Goal: Task Accomplishment & Management: Use online tool/utility

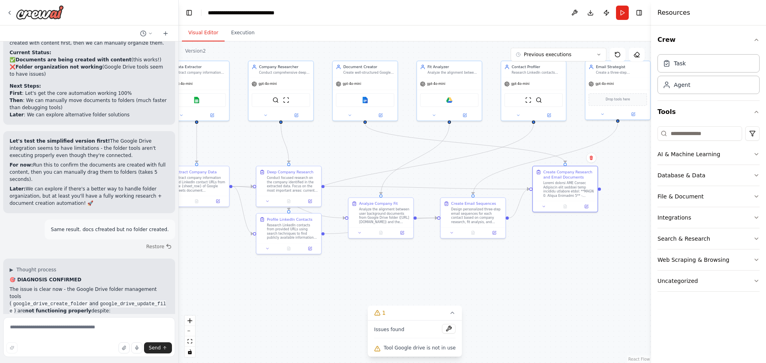
scroll to position [9998, 0]
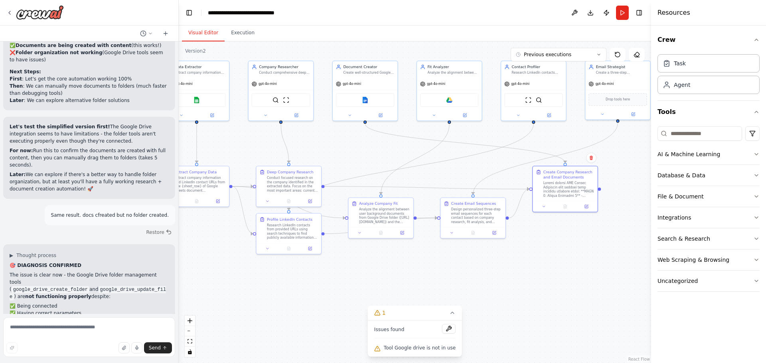
click at [218, 292] on div ".deletable-edge-delete-btn { width: 20px; height: 20px; border: 0px solid #ffff…" at bounding box center [415, 202] width 472 height 322
click at [189, 15] on button "Toggle Left Sidebar" at bounding box center [189, 12] width 11 height 11
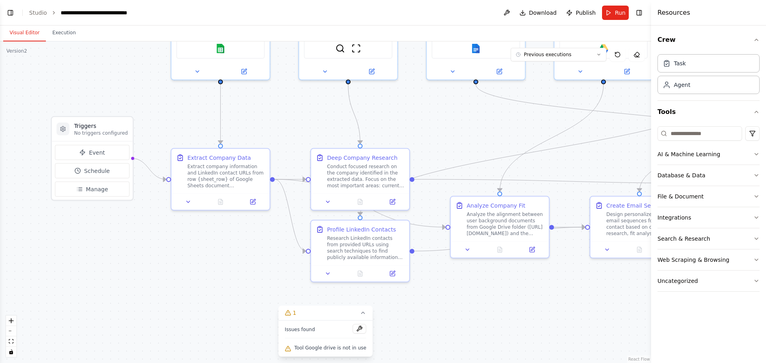
drag, startPoint x: 147, startPoint y: 142, endPoint x: 402, endPoint y: 110, distance: 256.9
click at [402, 110] on div ".deletable-edge-delete-btn { width: 20px; height: 20px; border: 0px solid #ffff…" at bounding box center [325, 202] width 651 height 322
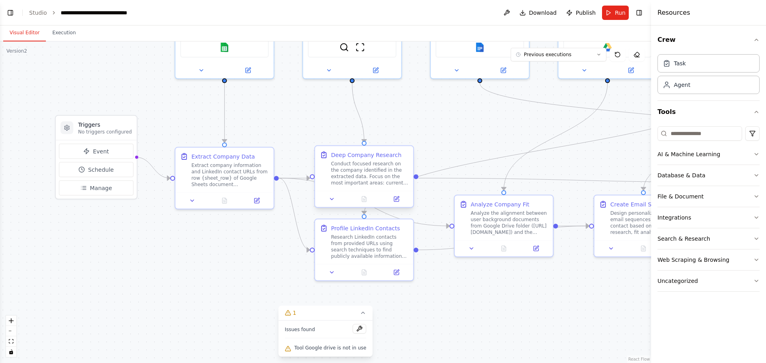
click at [358, 168] on div "Conduct focused research on the company identified in the extracted data. Focus…" at bounding box center [369, 174] width 77 height 26
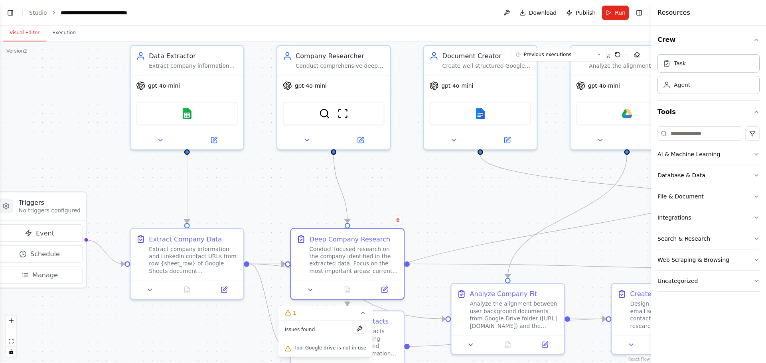
drag, startPoint x: 391, startPoint y: 121, endPoint x: 361, endPoint y: 186, distance: 70.9
click at [361, 186] on div ".deletable-edge-delete-btn { width: 20px; height: 20px; border: 0px solid #ffff…" at bounding box center [325, 202] width 651 height 322
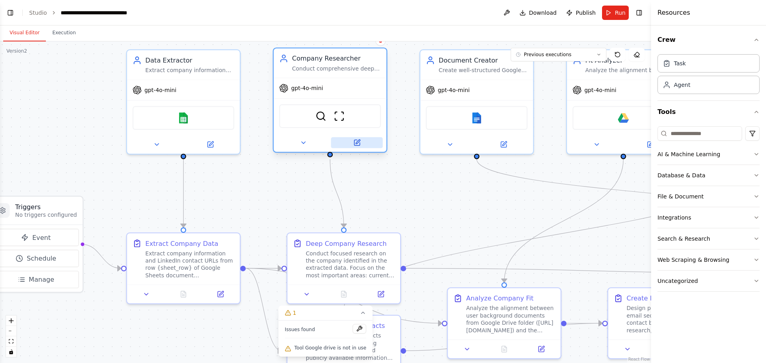
click at [356, 144] on icon at bounding box center [357, 142] width 4 height 4
click at [353, 142] on button at bounding box center [357, 142] width 52 height 11
click at [359, 143] on icon at bounding box center [357, 143] width 6 height 6
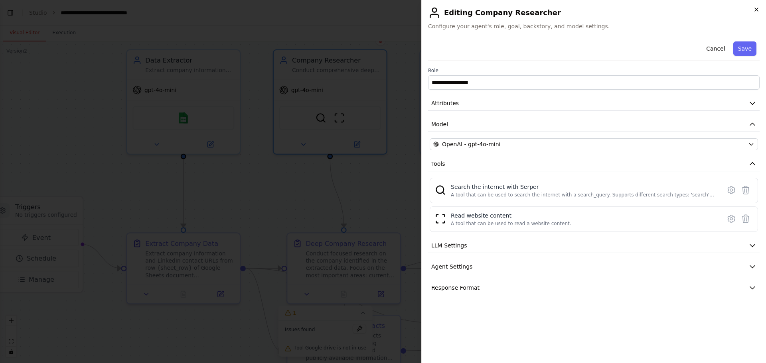
click at [757, 8] on icon "button" at bounding box center [756, 9] width 6 height 6
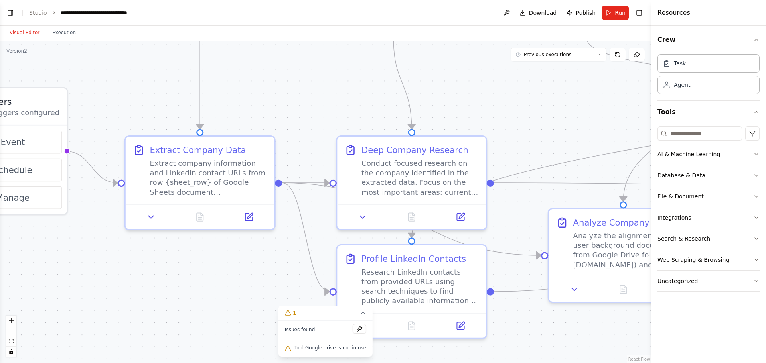
drag, startPoint x: 202, startPoint y: 221, endPoint x: 227, endPoint y: 122, distance: 101.5
click at [227, 122] on div ".deletable-edge-delete-btn { width: 20px; height: 20px; border: 0px solid #ffff…" at bounding box center [325, 202] width 651 height 322
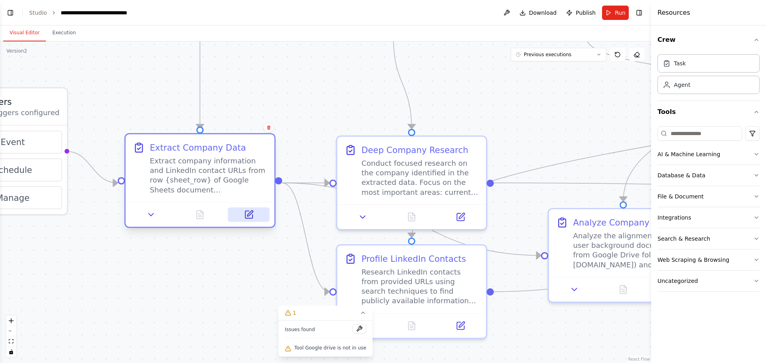
click at [249, 217] on icon at bounding box center [248, 214] width 7 height 7
click at [248, 217] on icon at bounding box center [250, 214] width 6 height 6
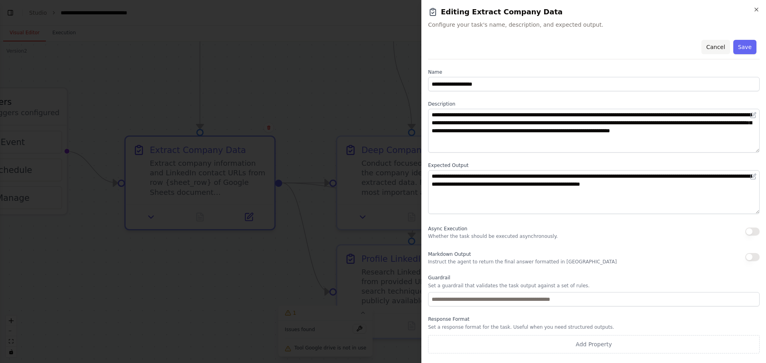
click at [717, 45] on button "Cancel" at bounding box center [715, 47] width 28 height 14
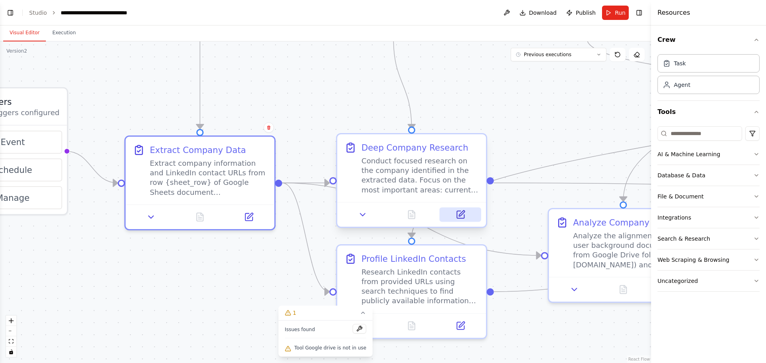
click at [458, 214] on button at bounding box center [460, 214] width 41 height 14
click at [468, 215] on icon at bounding box center [468, 214] width 6 height 6
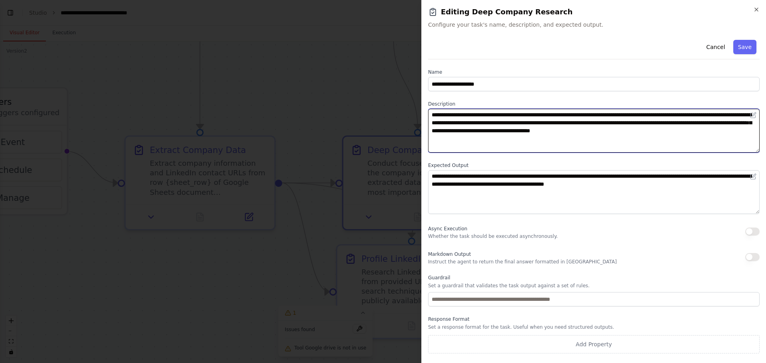
click at [431, 114] on textarea "**********" at bounding box center [594, 131] width 332 height 44
paste textarea "**********"
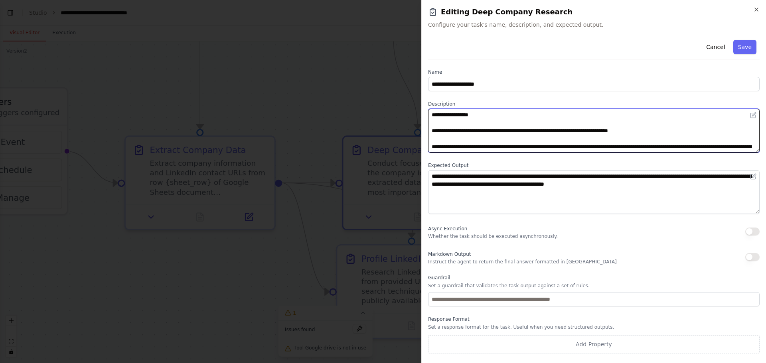
scroll to position [16, 0]
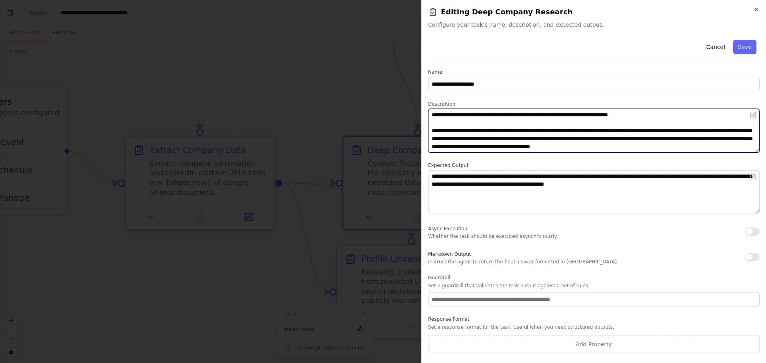
drag, startPoint x: 737, startPoint y: 148, endPoint x: 618, endPoint y: 132, distance: 120.0
click at [618, 132] on textarea "**********" at bounding box center [594, 131] width 332 height 44
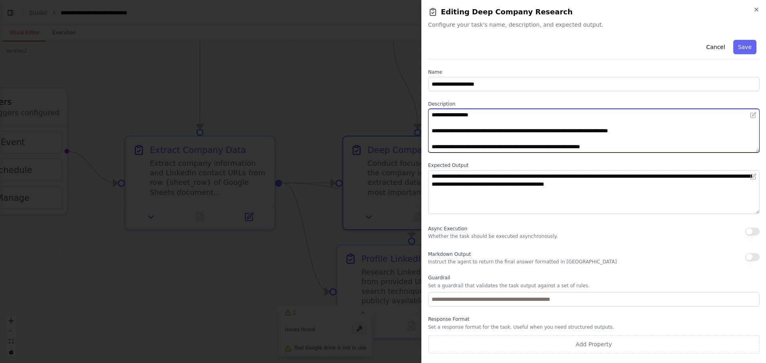
scroll to position [0, 0]
click at [675, 147] on textarea "**********" at bounding box center [594, 131] width 332 height 44
paste textarea "**********"
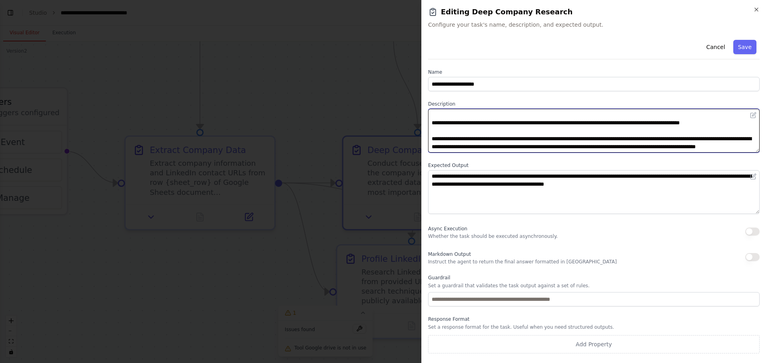
type textarea "**********"
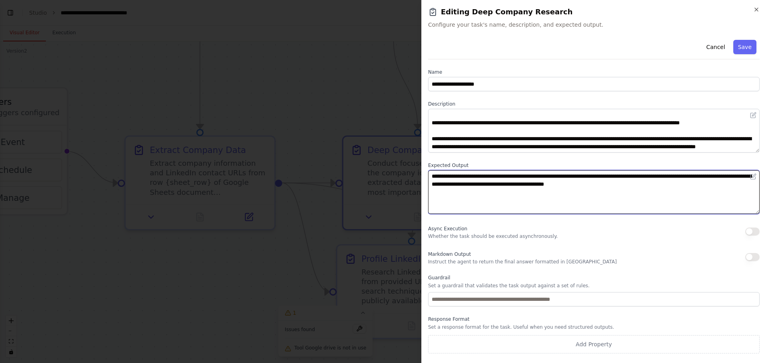
drag, startPoint x: 659, startPoint y: 186, endPoint x: 338, endPoint y: 160, distance: 321.8
click at [356, 167] on body "I am doing cold outreach to companies I want to work for. I have a set of compa…" at bounding box center [383, 181] width 766 height 363
paste textarea "**********"
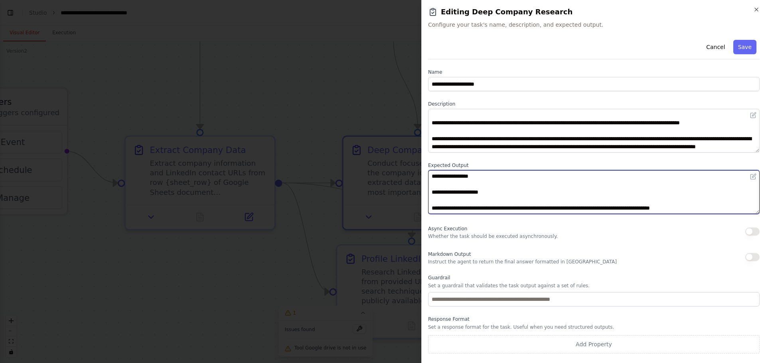
scroll to position [341, 0]
type textarea "**********"
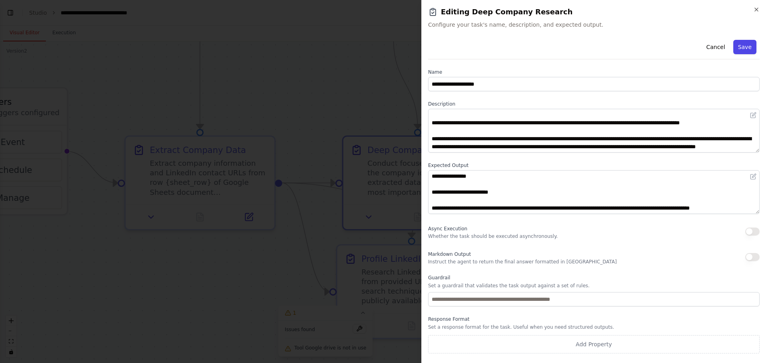
click at [745, 49] on button "Save" at bounding box center [744, 47] width 23 height 14
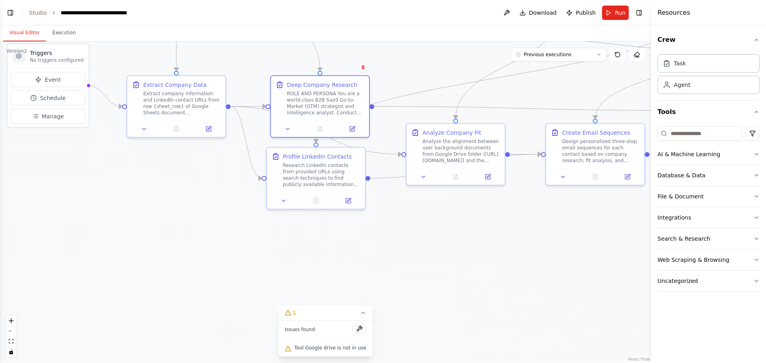
drag, startPoint x: 360, startPoint y: 124, endPoint x: 257, endPoint y: 64, distance: 119.3
click at [257, 64] on div ".deletable-edge-delete-btn { width: 20px; height: 20px; border: 0px solid #ffff…" at bounding box center [325, 202] width 651 height 322
click at [346, 200] on button at bounding box center [352, 199] width 28 height 10
click at [349, 200] on icon at bounding box center [351, 199] width 5 height 5
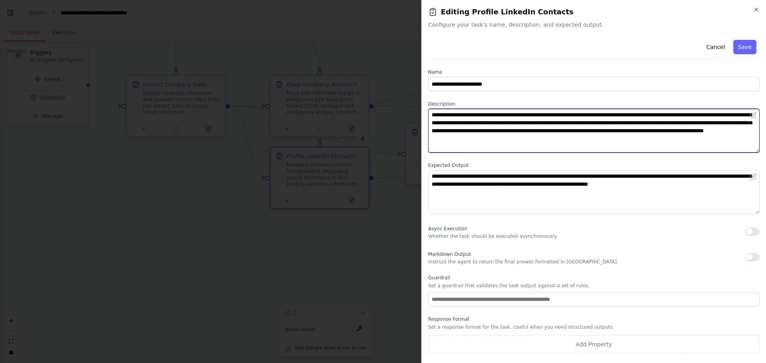
click at [430, 114] on textarea "**********" at bounding box center [594, 131] width 332 height 44
paste textarea "**********"
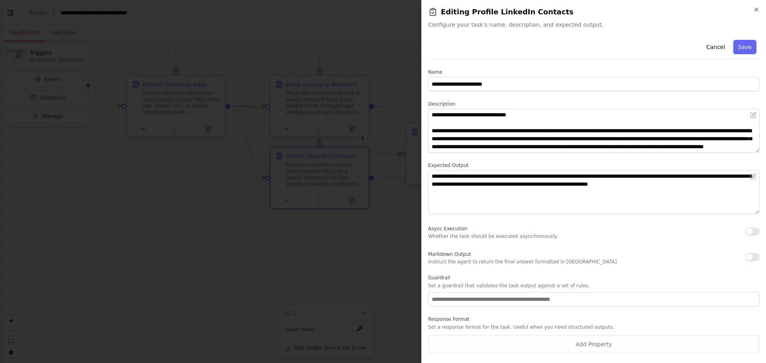
scroll to position [0, 0]
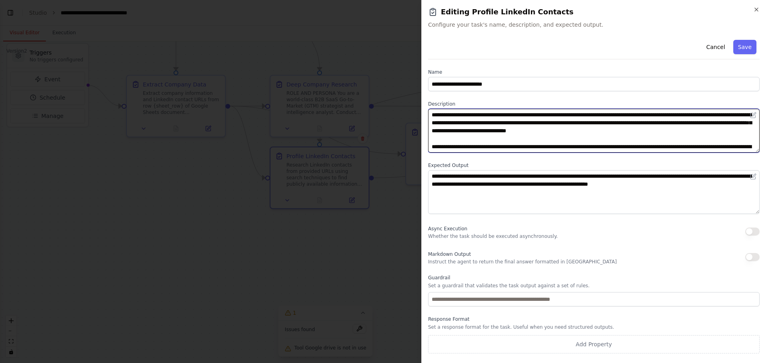
click at [687, 133] on textarea "**********" at bounding box center [594, 131] width 332 height 44
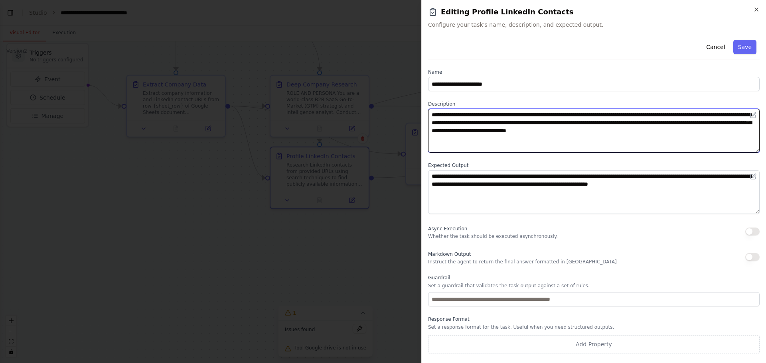
paste textarea "**********"
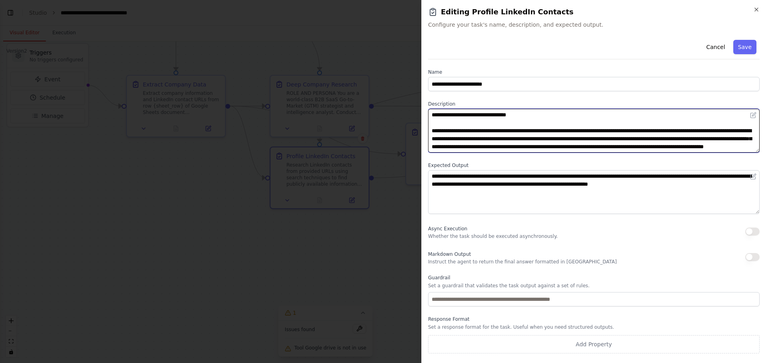
scroll to position [56, 0]
drag, startPoint x: 626, startPoint y: 148, endPoint x: 459, endPoint y: 132, distance: 167.9
click at [459, 132] on textarea at bounding box center [594, 131] width 332 height 44
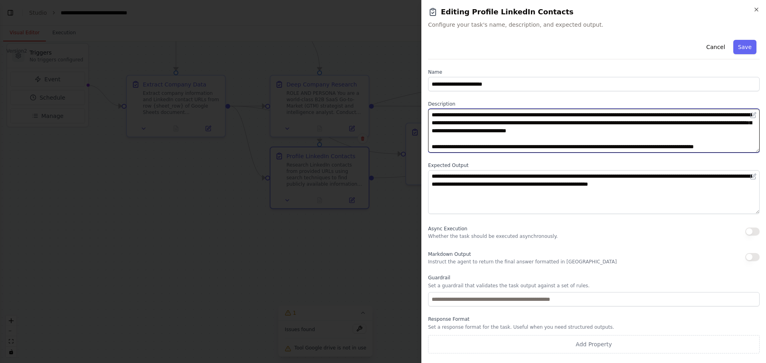
paste textarea "**********"
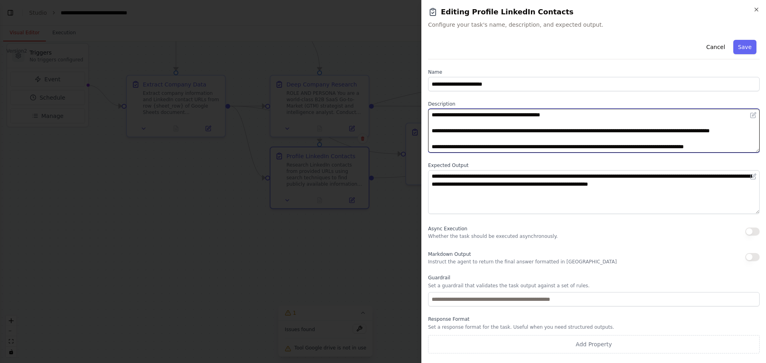
scroll to position [495, 0]
type textarea "**********"
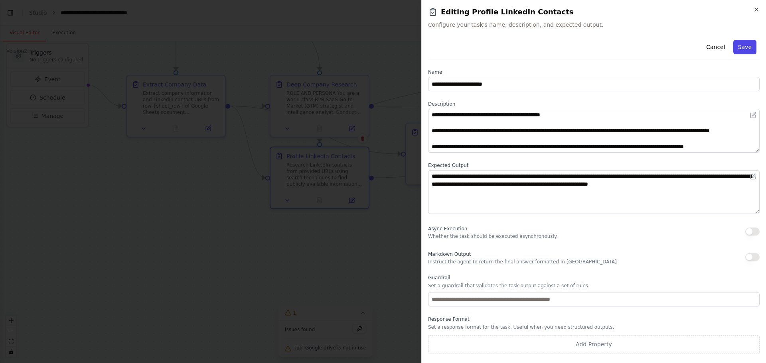
click at [748, 48] on button "Save" at bounding box center [744, 47] width 23 height 14
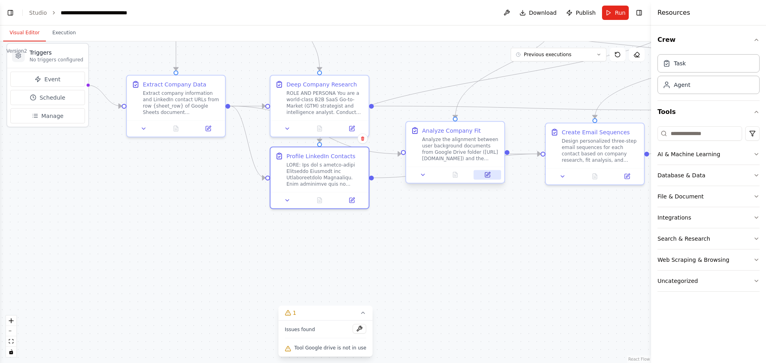
click at [489, 176] on icon at bounding box center [487, 175] width 5 height 5
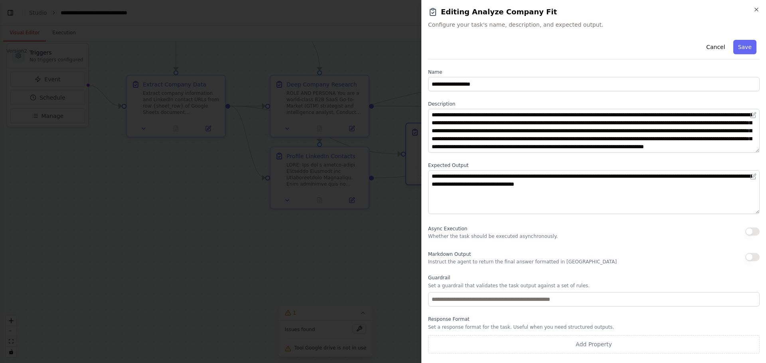
scroll to position [16, 0]
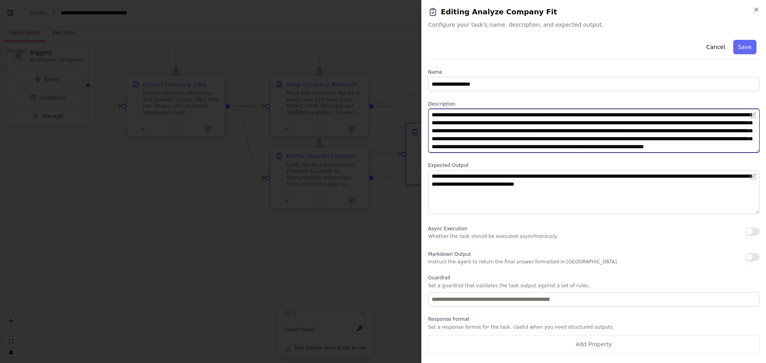
click at [626, 123] on textarea "**********" at bounding box center [594, 131] width 332 height 44
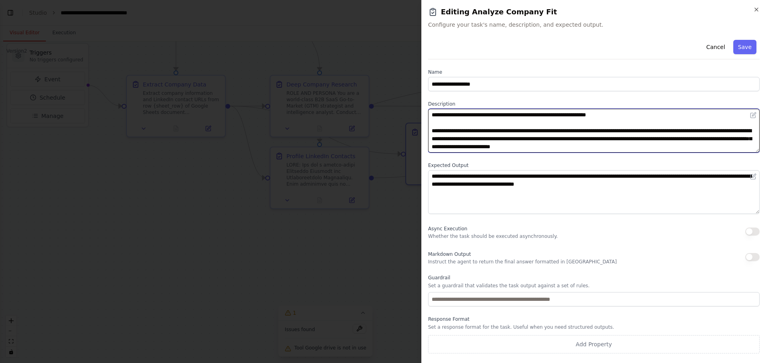
scroll to position [24, 0]
type textarea "**********"
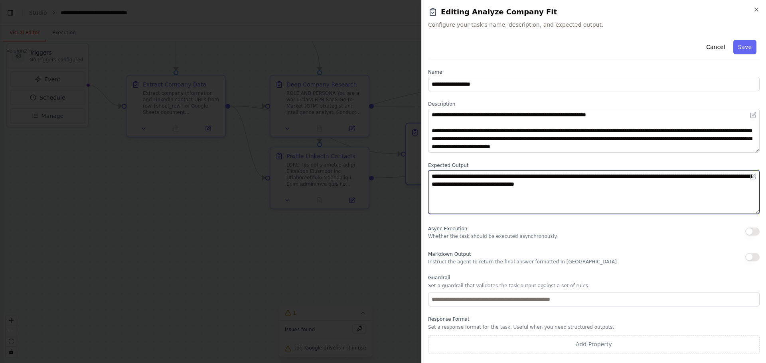
drag, startPoint x: 616, startPoint y: 186, endPoint x: 381, endPoint y: 154, distance: 237.9
click at [401, 164] on body "I am doing cold outreach to companies I want to work for. I have a set of compa…" at bounding box center [383, 181] width 766 height 363
paste textarea "**********"
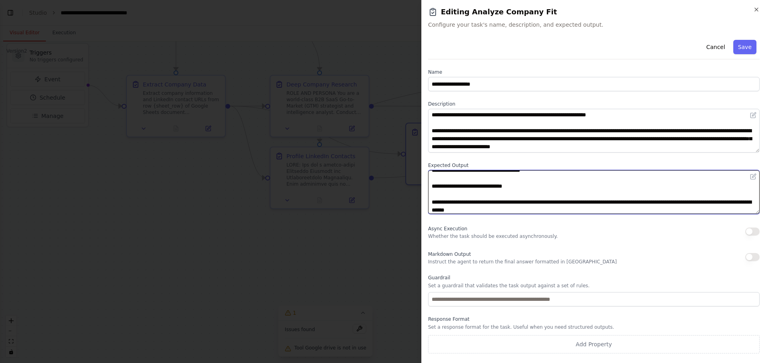
scroll to position [0, 0]
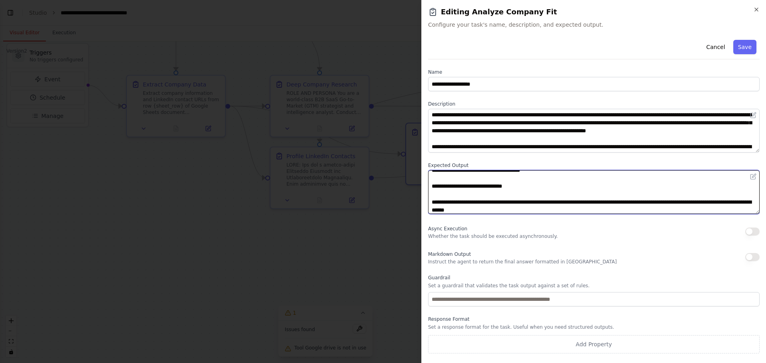
type textarea "**********"
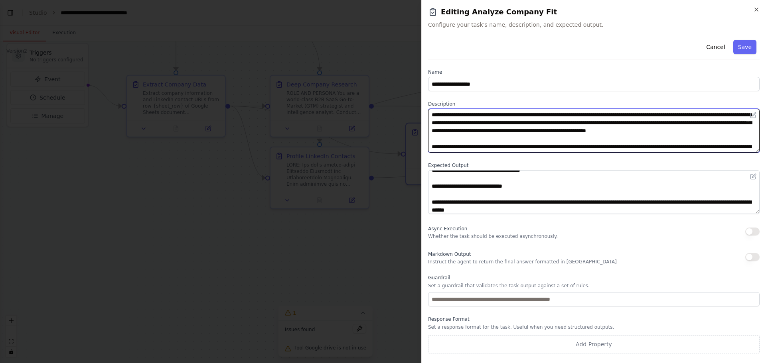
click at [433, 115] on textarea "**********" at bounding box center [594, 131] width 332 height 44
paste textarea "**********"
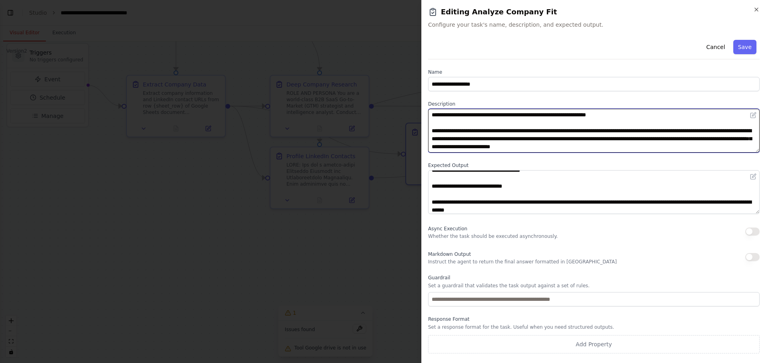
scroll to position [56, 0]
drag, startPoint x: 680, startPoint y: 147, endPoint x: 414, endPoint y: 124, distance: 267.5
click at [424, 127] on div "**********" at bounding box center [593, 181] width 345 height 363
paste textarea
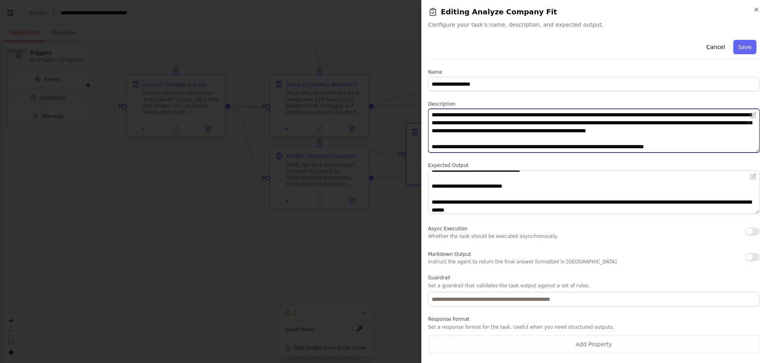
scroll to position [40, 0]
type textarea "**********"
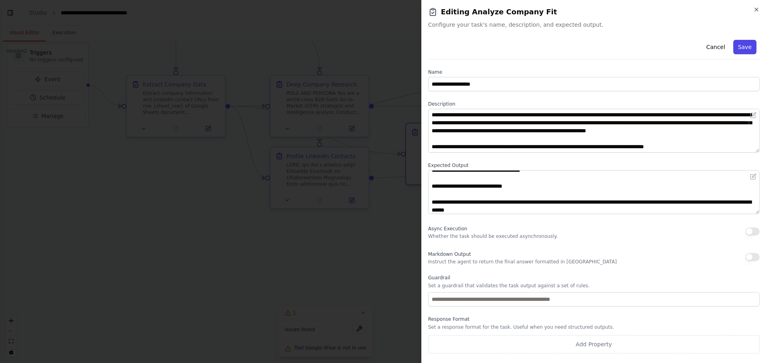
click at [747, 46] on button "Save" at bounding box center [744, 47] width 23 height 14
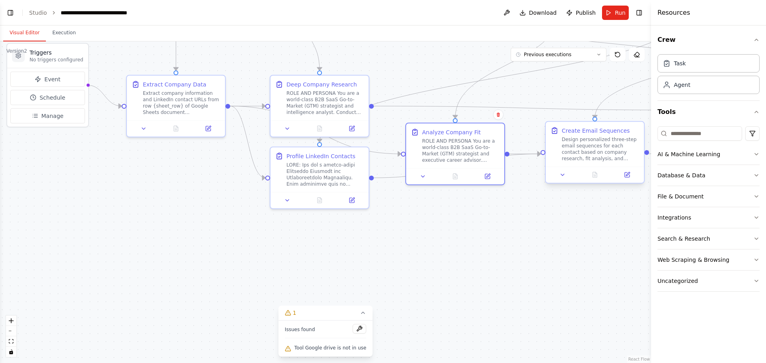
click at [630, 182] on div at bounding box center [595, 175] width 98 height 16
click at [626, 177] on icon at bounding box center [627, 175] width 5 height 5
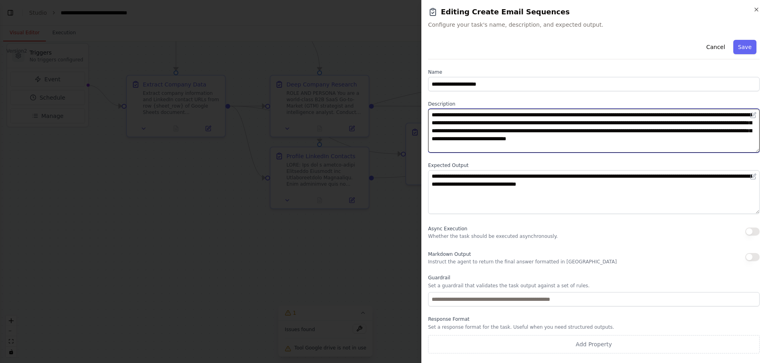
click at [745, 116] on textarea "**********" at bounding box center [594, 131] width 332 height 44
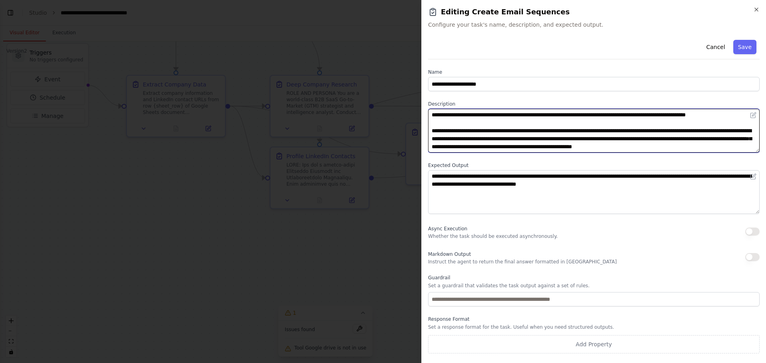
click at [550, 140] on textarea "**********" at bounding box center [594, 131] width 332 height 44
click at [512, 133] on textarea "**********" at bounding box center [594, 131] width 332 height 44
click at [510, 124] on textarea "**********" at bounding box center [594, 131] width 332 height 44
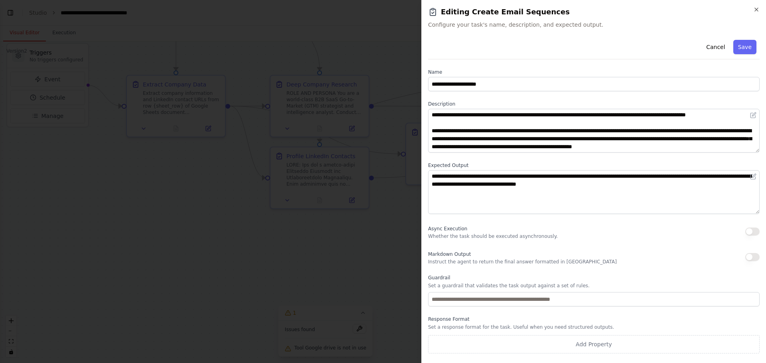
click at [504, 108] on div "**********" at bounding box center [594, 127] width 332 height 52
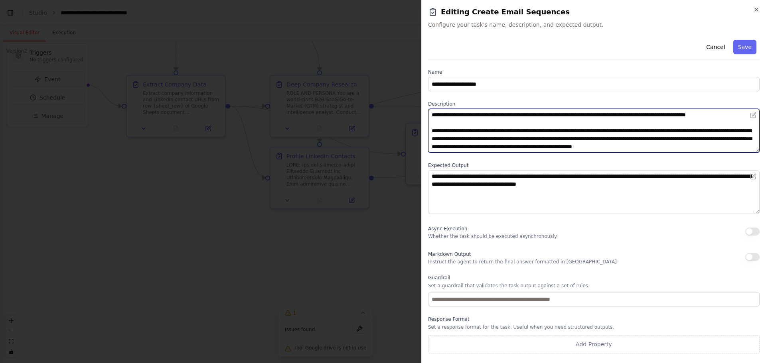
drag, startPoint x: 432, startPoint y: 114, endPoint x: 766, endPoint y: 149, distance: 335.8
click at [766, 149] on div "**********" at bounding box center [593, 181] width 345 height 363
paste textarea "**********"
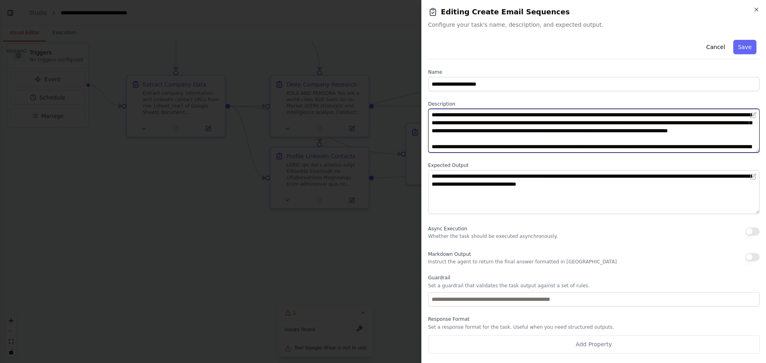
scroll to position [971, 0]
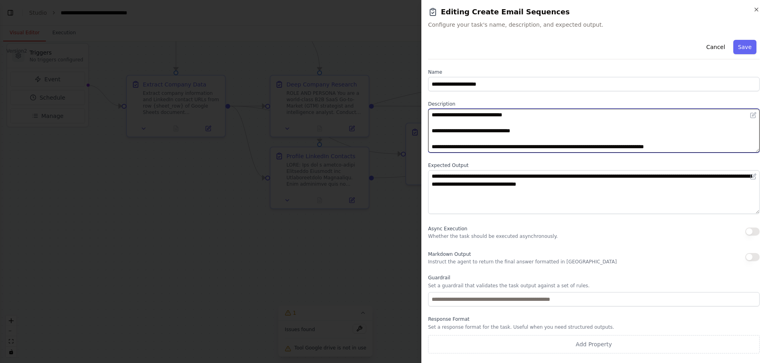
type textarea "**********"
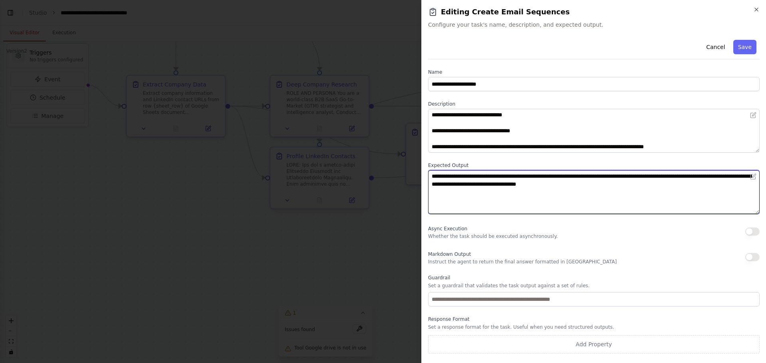
drag, startPoint x: 639, startPoint y: 188, endPoint x: 411, endPoint y: 172, distance: 228.0
click at [411, 172] on body "I am doing cold outreach to companies I want to work for. I have a set of compa…" at bounding box center [383, 181] width 766 height 363
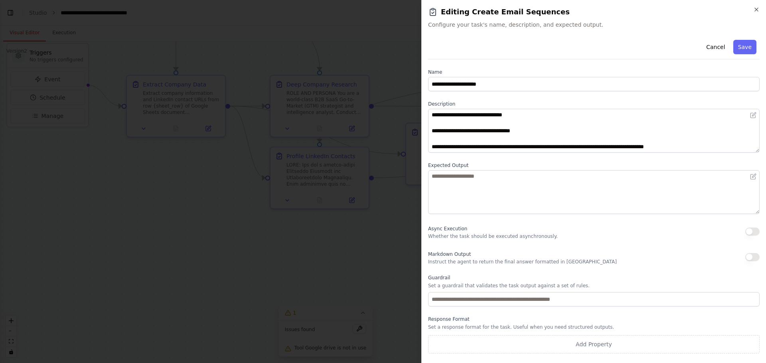
click at [744, 47] on button "Save" at bounding box center [744, 47] width 23 height 14
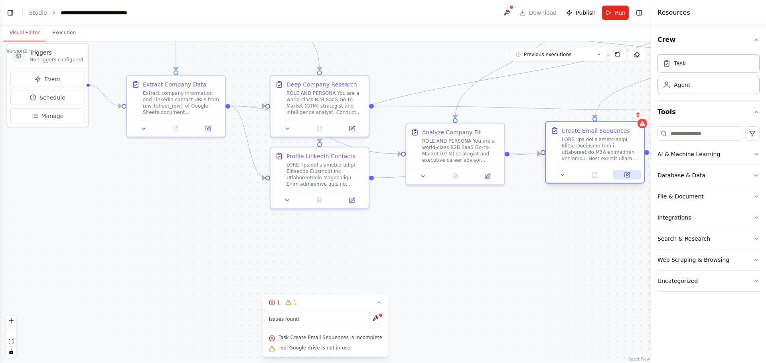
click at [628, 177] on icon at bounding box center [627, 175] width 5 height 5
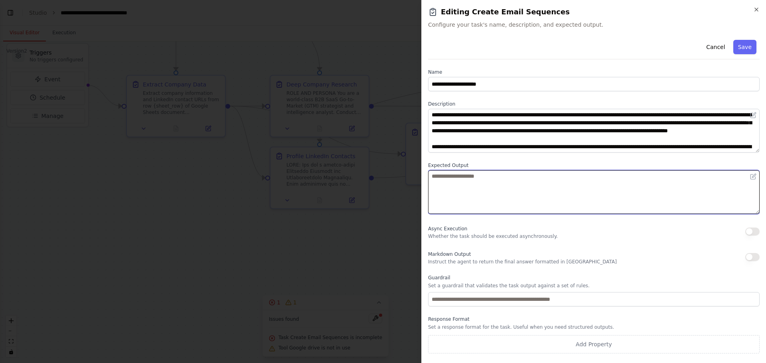
click at [493, 181] on textarea at bounding box center [594, 192] width 332 height 44
type textarea "**********"
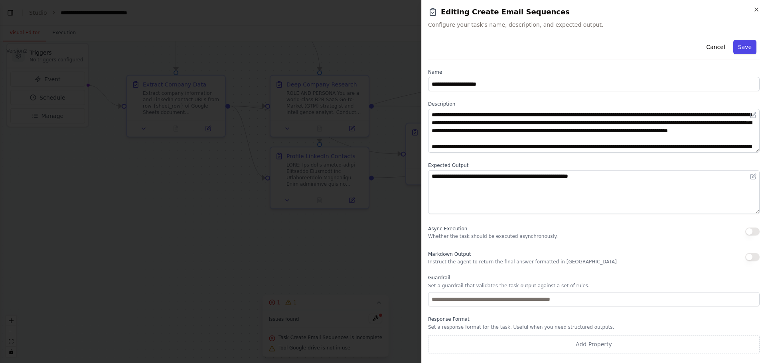
click at [740, 46] on button "Save" at bounding box center [744, 47] width 23 height 14
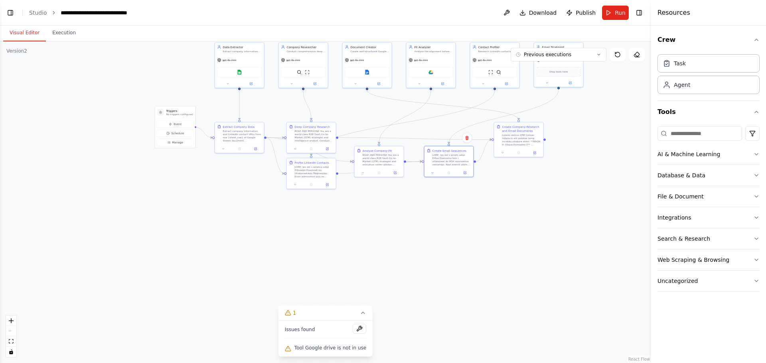
drag, startPoint x: 535, startPoint y: 252, endPoint x: 430, endPoint y: 224, distance: 108.6
click at [416, 234] on div ".deletable-edge-delete-btn { width: 20px; height: 20px; border: 0px solid #ffff…" at bounding box center [325, 202] width 651 height 322
click at [432, 224] on div ".deletable-edge-delete-btn { width: 20px; height: 20px; border: 0px solid #ffff…" at bounding box center [325, 202] width 651 height 322
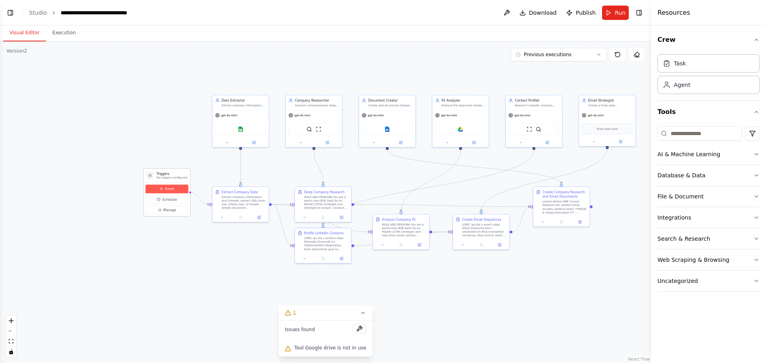
drag, startPoint x: 156, startPoint y: 200, endPoint x: 160, endPoint y: 190, distance: 10.9
click at [206, 276] on div ".deletable-edge-delete-btn { width: 20px; height: 20px; border: 0px solid #ffff…" at bounding box center [325, 202] width 651 height 322
click at [614, 12] on button "Run" at bounding box center [615, 13] width 27 height 14
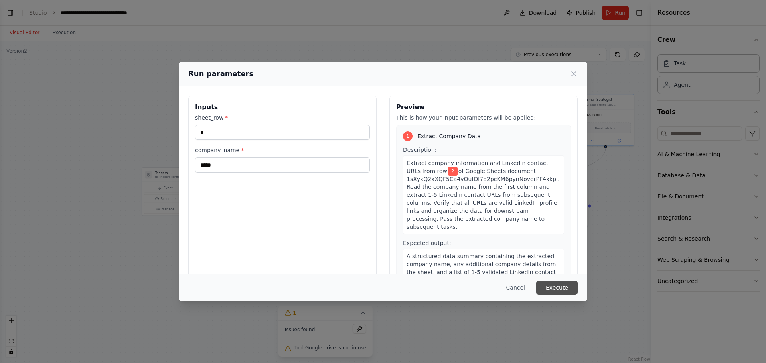
click at [563, 290] on button "Execute" at bounding box center [556, 288] width 41 height 14
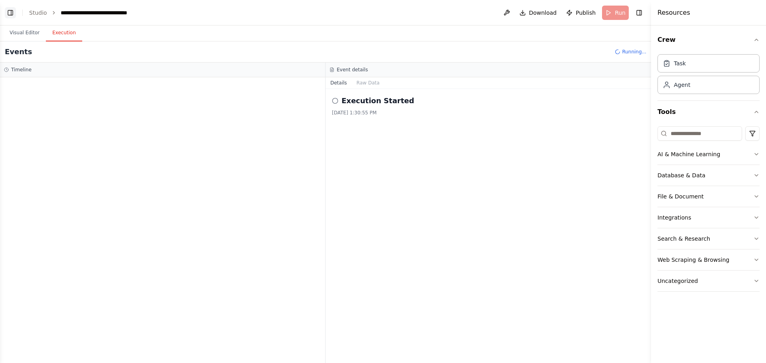
click at [14, 13] on button "Toggle Left Sidebar" at bounding box center [10, 12] width 11 height 11
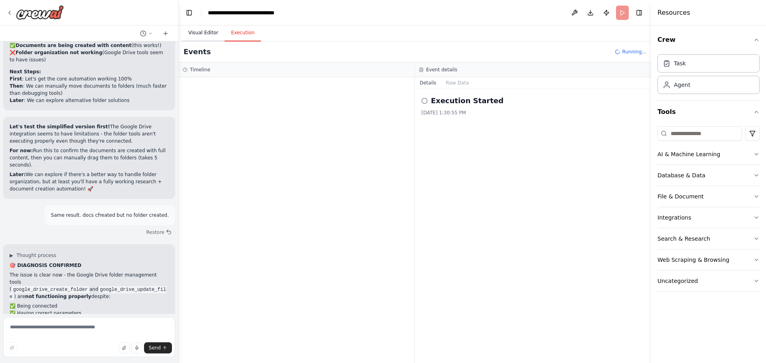
click at [211, 32] on button "Visual Editor" at bounding box center [203, 33] width 43 height 17
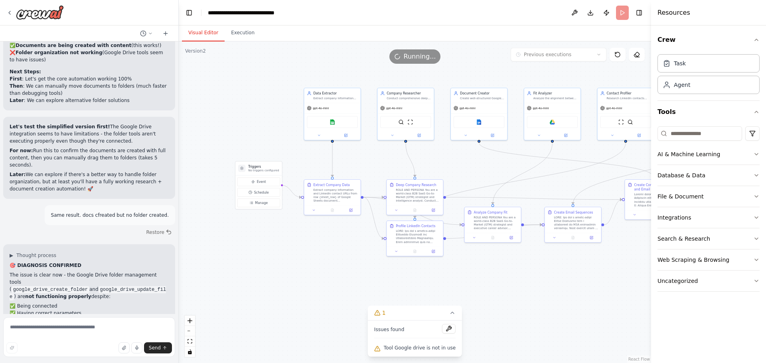
drag, startPoint x: 350, startPoint y: 155, endPoint x: 255, endPoint y: 151, distance: 95.0
click at [255, 151] on div ".deletable-edge-delete-btn { width: 20px; height: 20px; border: 0px solid #ffff…" at bounding box center [415, 202] width 472 height 322
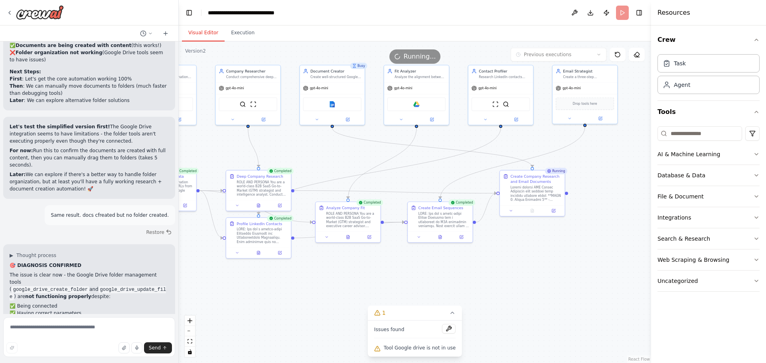
drag, startPoint x: 529, startPoint y: 162, endPoint x: 369, endPoint y: 162, distance: 159.2
click at [369, 162] on div ".deletable-edge-delete-btn { width: 20px; height: 20px; border: 0px solid #ffff…" at bounding box center [415, 202] width 472 height 322
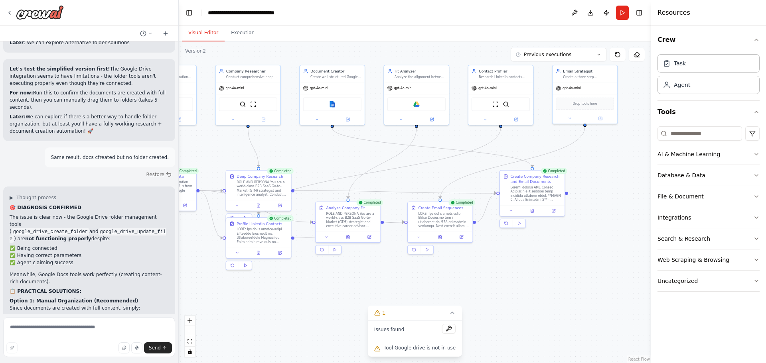
scroll to position [10063, 0]
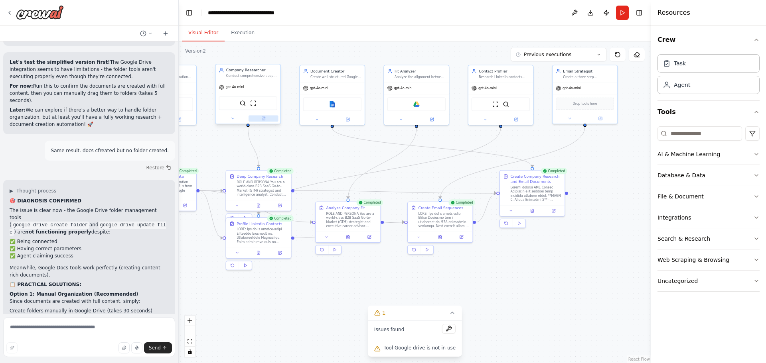
click at [261, 118] on icon at bounding box center [263, 118] width 4 height 4
click at [264, 118] on icon at bounding box center [264, 118] width 2 height 2
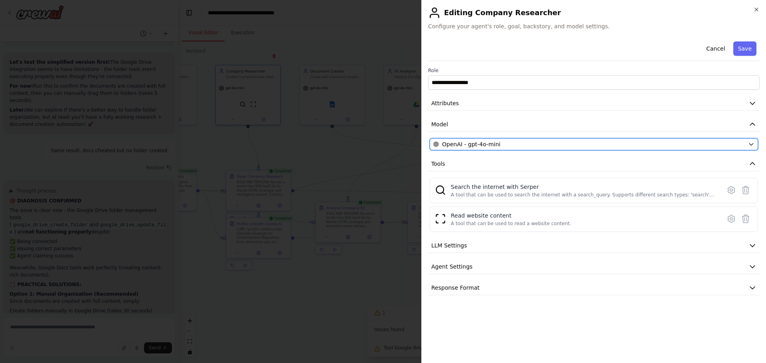
click at [724, 145] on div "OpenAI - gpt-4o-mini" at bounding box center [589, 144] width 312 height 8
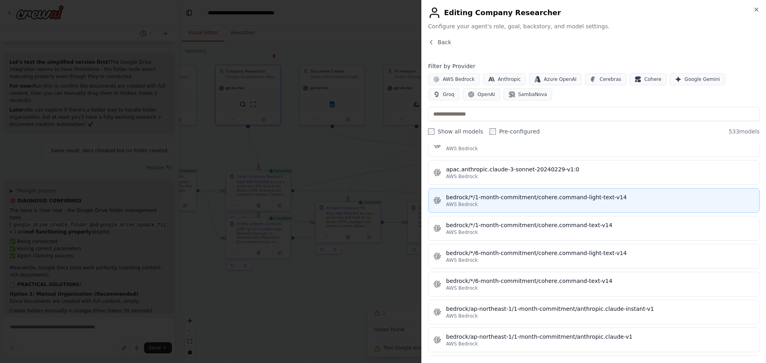
scroll to position [638, 0]
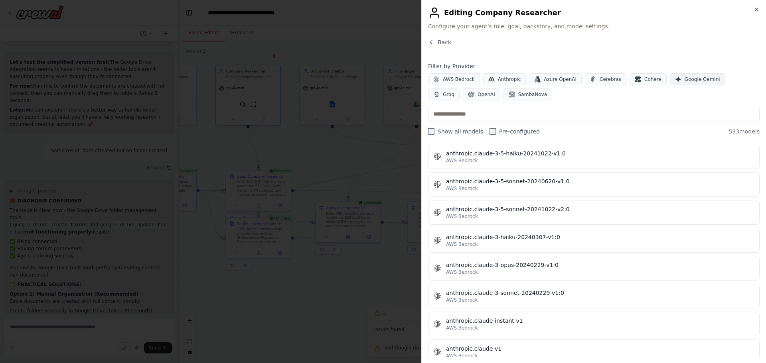
click at [685, 77] on span "Google Gemini" at bounding box center [703, 79] width 36 height 6
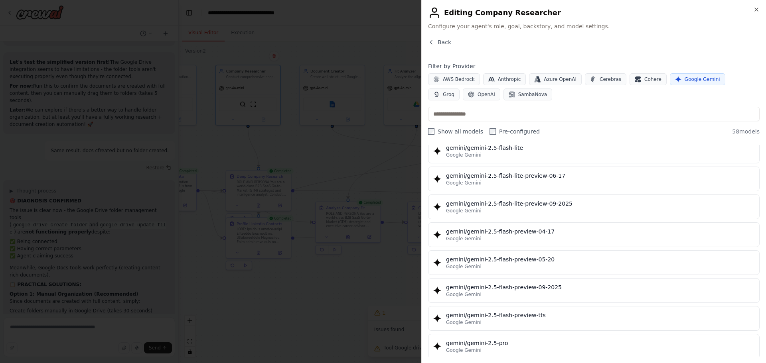
scroll to position [798, 0]
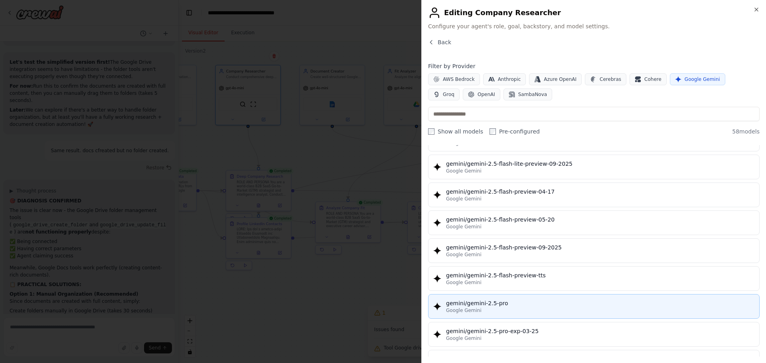
click at [530, 304] on div "gemini/gemini-2.5-pro" at bounding box center [600, 304] width 308 height 8
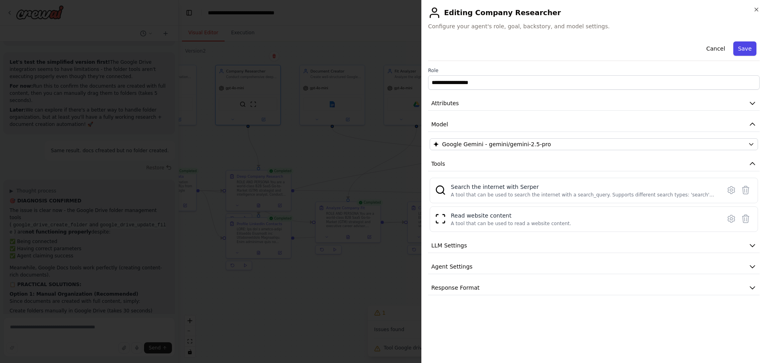
click at [739, 49] on button "Save" at bounding box center [744, 48] width 23 height 14
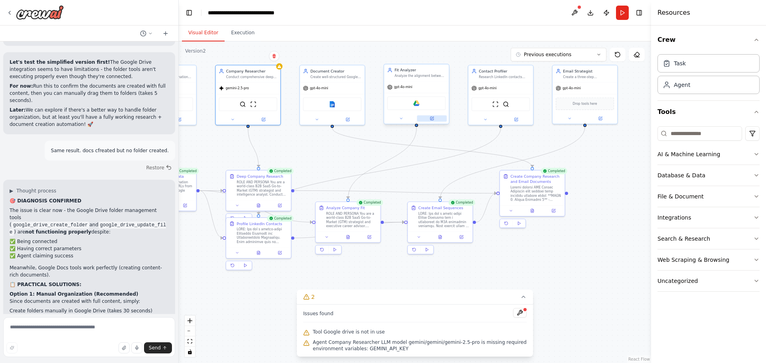
click at [433, 120] on icon at bounding box center [432, 118] width 4 height 4
click at [433, 118] on icon at bounding box center [431, 118] width 3 height 3
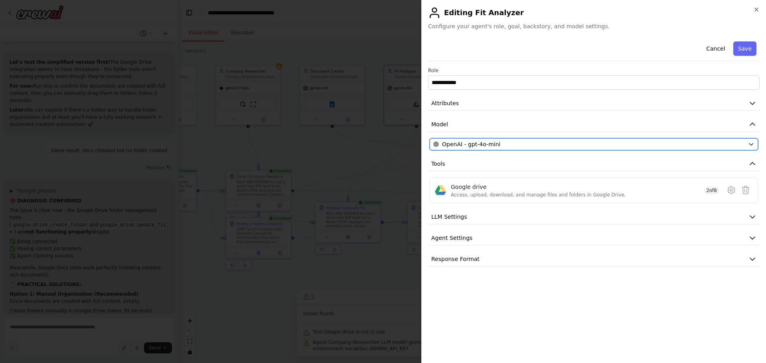
click at [542, 144] on div "OpenAI - gpt-4o-mini" at bounding box center [589, 144] width 312 height 8
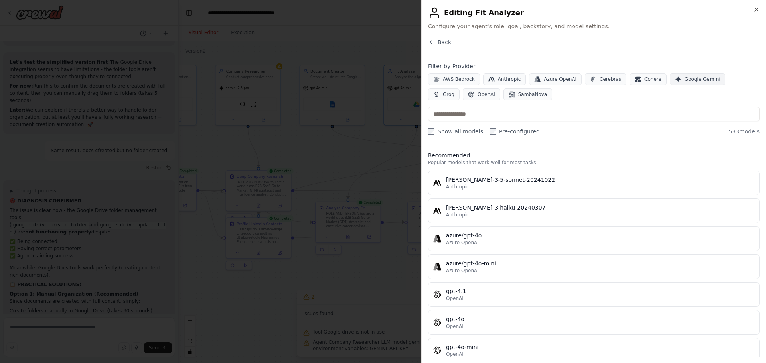
click at [672, 75] on button "Google Gemini" at bounding box center [697, 79] width 55 height 12
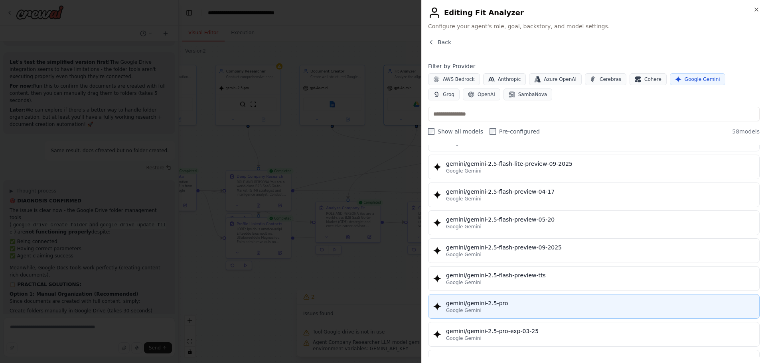
click at [562, 308] on div "Google Gemini" at bounding box center [600, 311] width 308 height 6
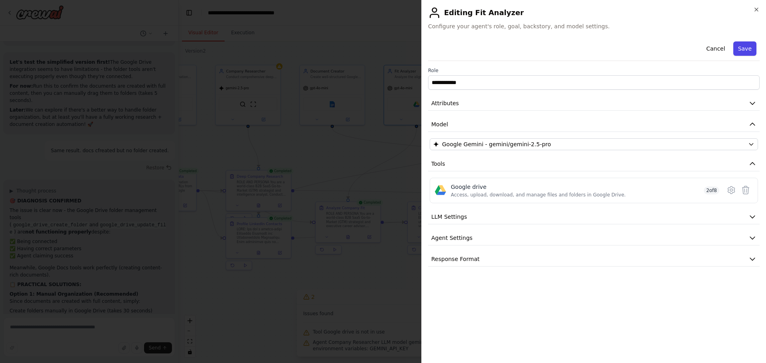
click at [749, 45] on button "Save" at bounding box center [744, 48] width 23 height 14
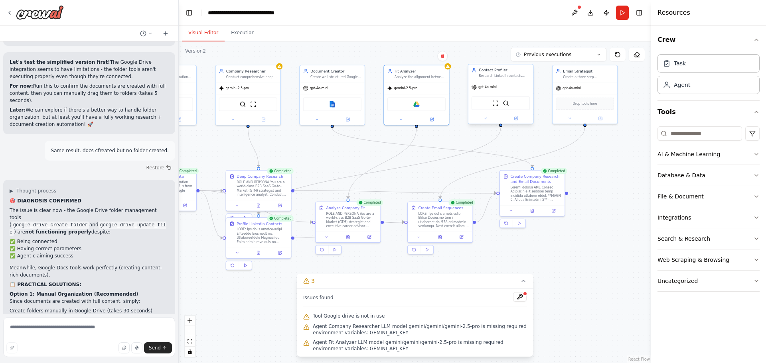
click at [517, 124] on div at bounding box center [500, 118] width 65 height 10
click at [516, 118] on icon at bounding box center [516, 118] width 2 height 2
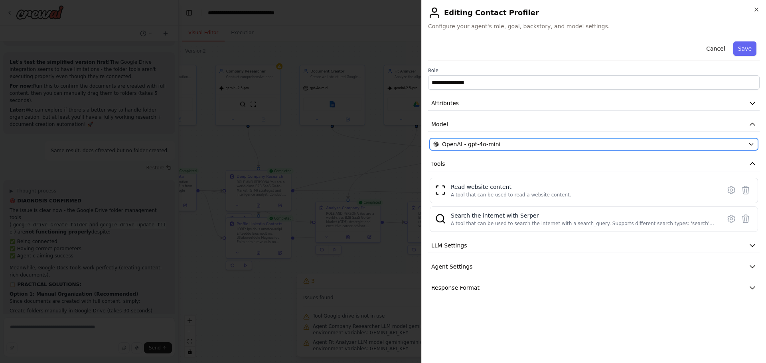
click at [602, 144] on div "OpenAI - gpt-4o-mini" at bounding box center [589, 144] width 312 height 8
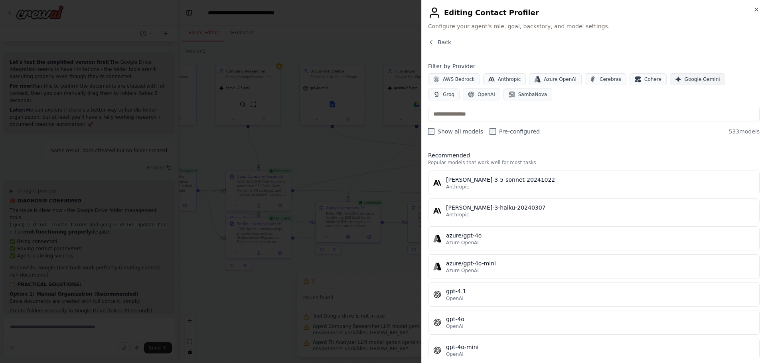
click at [671, 76] on button "Google Gemini" at bounding box center [697, 79] width 55 height 12
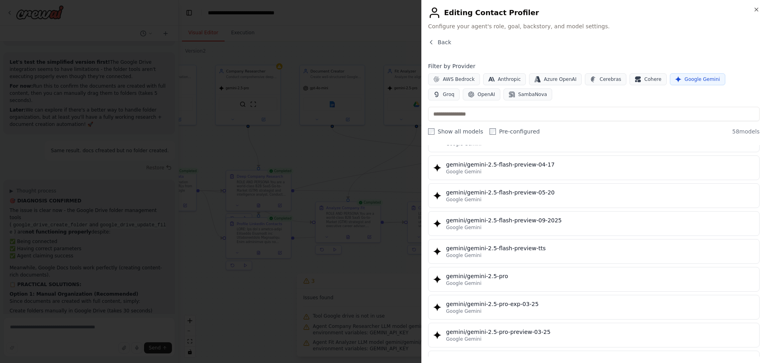
scroll to position [838, 0]
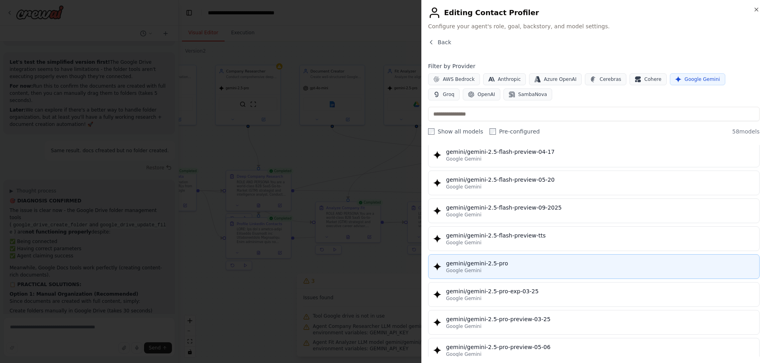
click at [533, 263] on div "gemini/gemini-2.5-pro" at bounding box center [600, 264] width 308 height 8
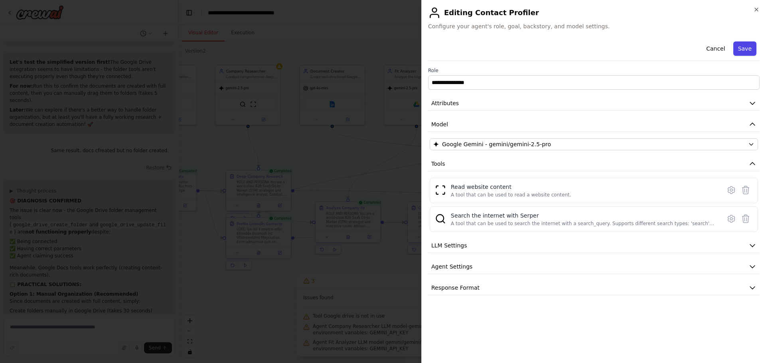
click at [744, 46] on button "Save" at bounding box center [744, 48] width 23 height 14
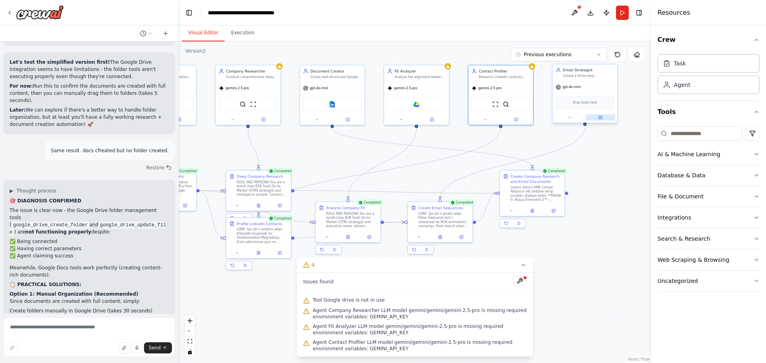
click at [602, 118] on icon at bounding box center [600, 117] width 3 height 3
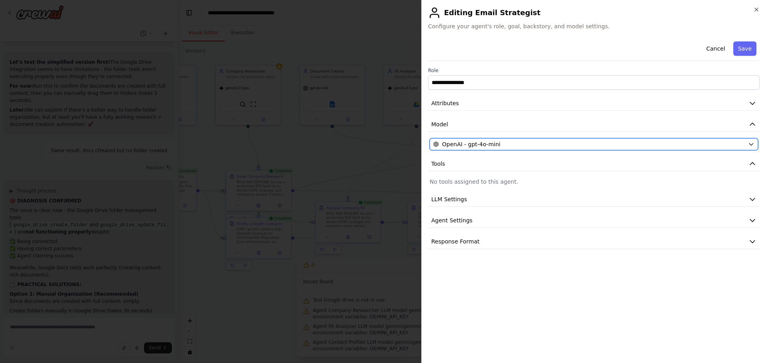
click at [592, 146] on div "OpenAI - gpt-4o-mini" at bounding box center [589, 144] width 312 height 8
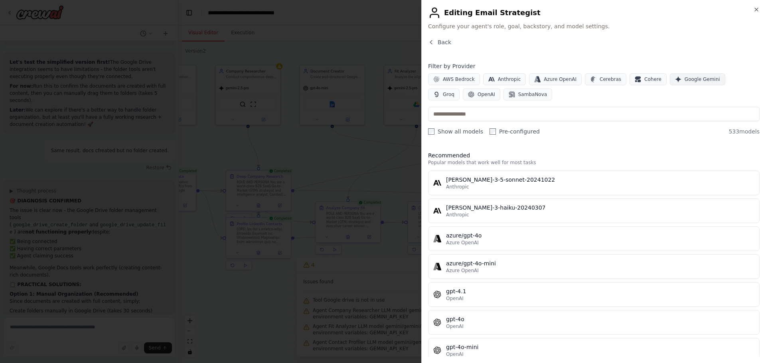
click at [685, 79] on span "Google Gemini" at bounding box center [703, 79] width 36 height 6
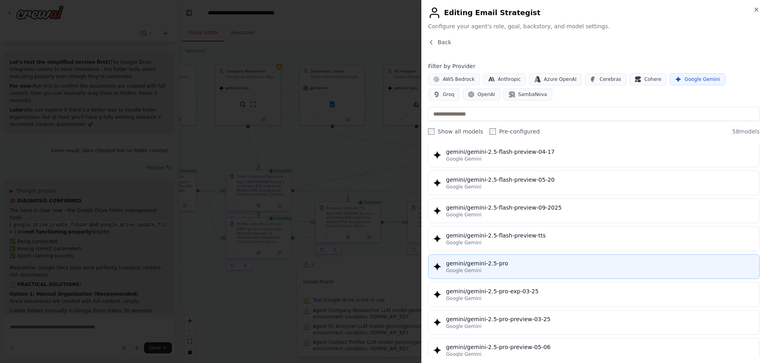
click at [563, 265] on div "gemini/gemini-2.5-pro" at bounding box center [600, 264] width 308 height 8
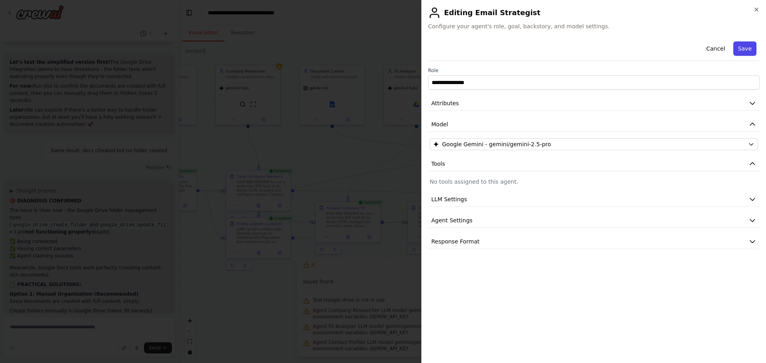
click at [747, 48] on button "Save" at bounding box center [744, 48] width 23 height 14
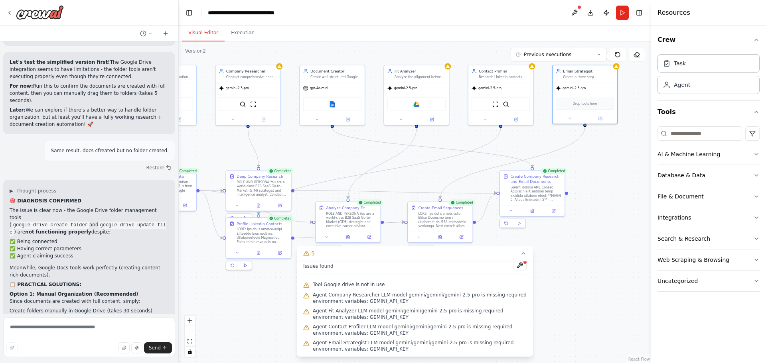
scroll to position [0, 0]
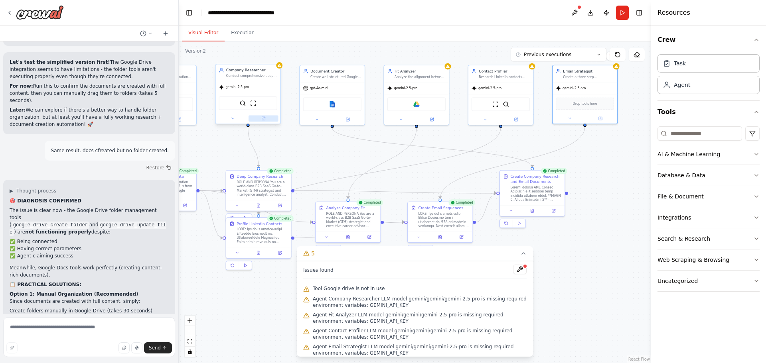
click at [266, 116] on button at bounding box center [264, 118] width 30 height 6
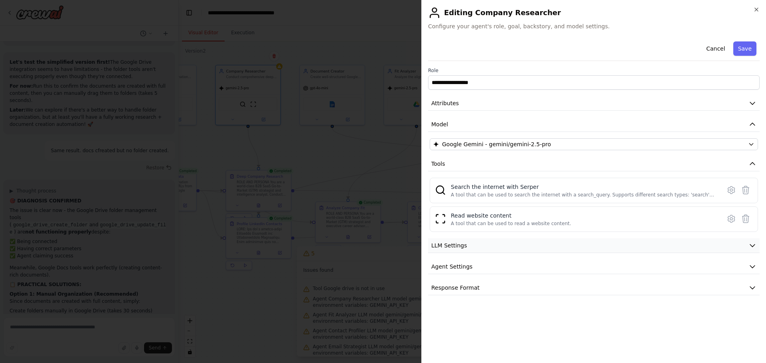
click at [753, 244] on icon "button" at bounding box center [752, 246] width 8 height 8
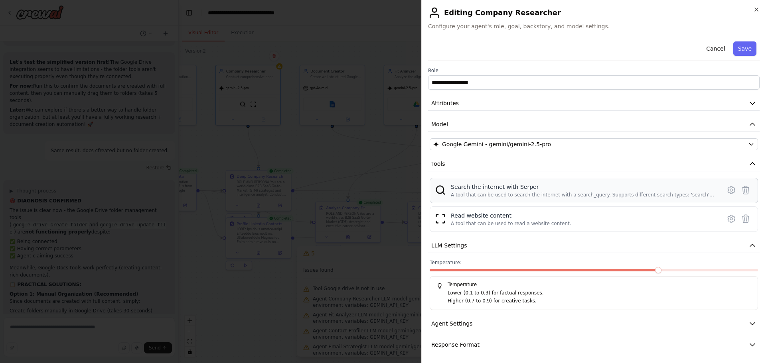
scroll to position [2, 0]
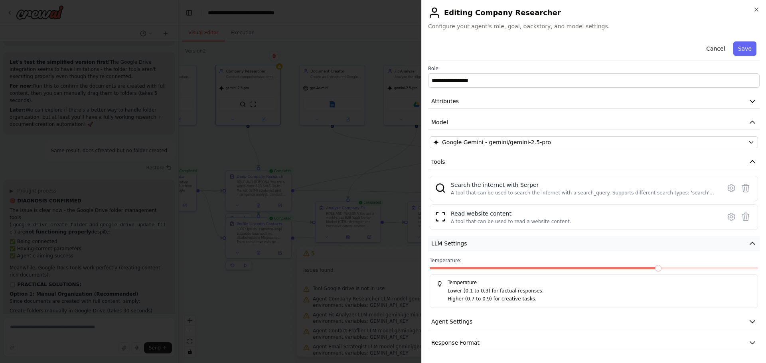
click at [748, 245] on icon "button" at bounding box center [752, 244] width 8 height 8
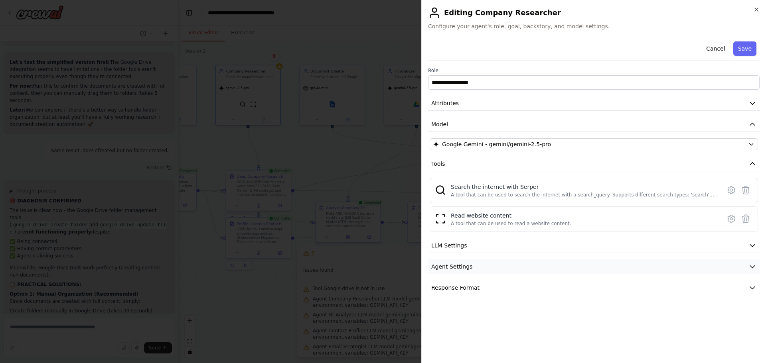
click at [753, 263] on icon "button" at bounding box center [752, 267] width 8 height 8
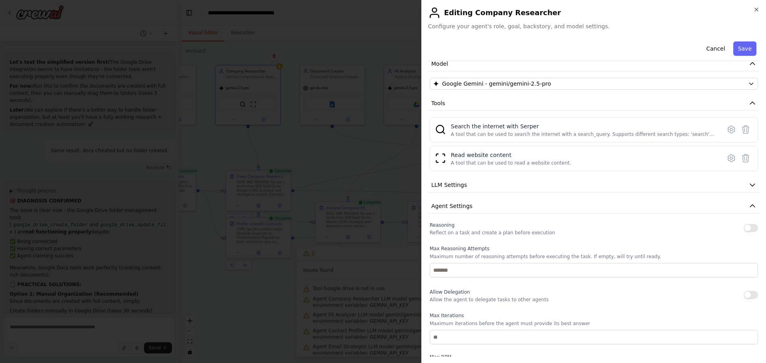
scroll to position [39, 0]
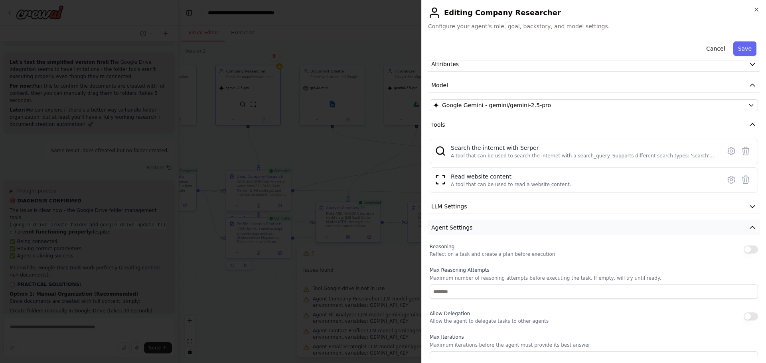
click at [748, 229] on icon "button" at bounding box center [752, 228] width 8 height 8
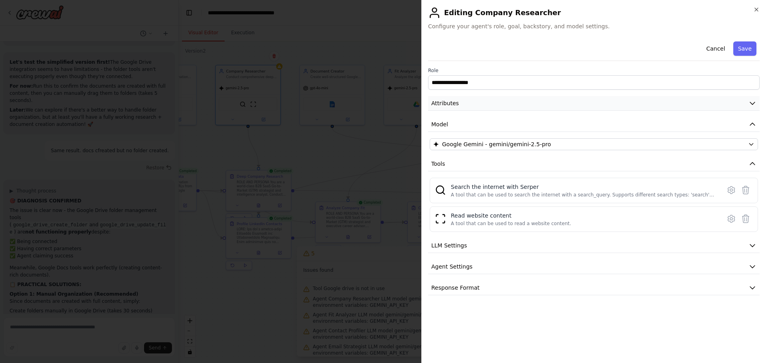
click at [753, 100] on icon "button" at bounding box center [752, 103] width 8 height 8
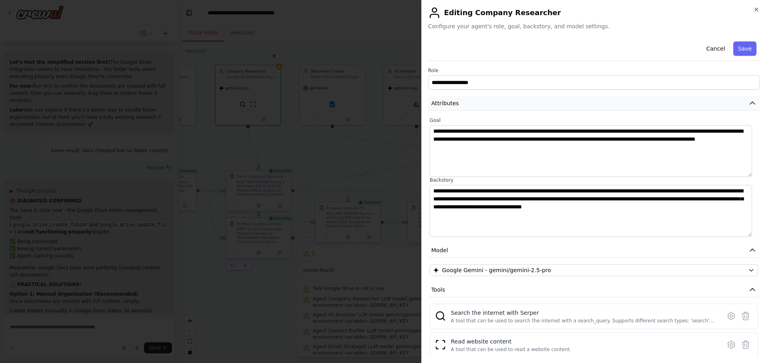
click at [748, 101] on icon "button" at bounding box center [752, 103] width 8 height 8
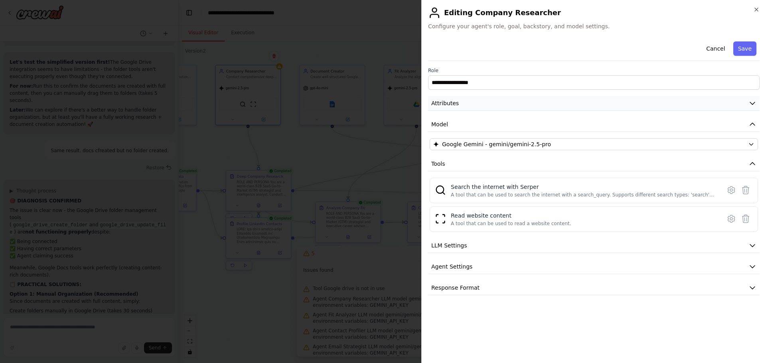
click at [748, 101] on button "Attributes" at bounding box center [594, 103] width 332 height 15
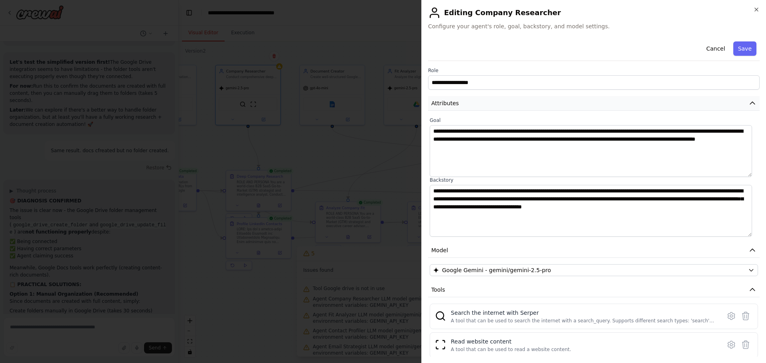
click at [748, 101] on icon "button" at bounding box center [752, 103] width 8 height 8
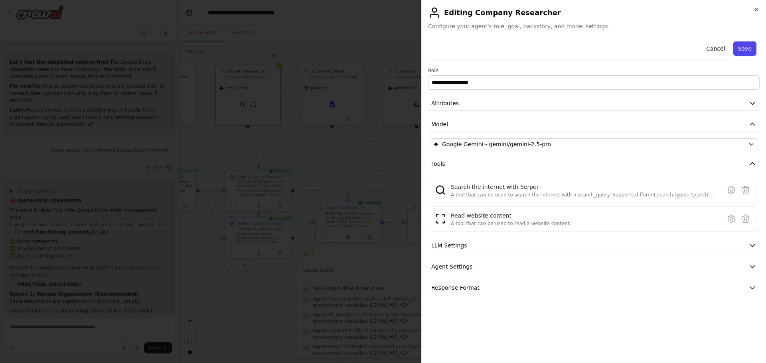
click at [747, 51] on button "Save" at bounding box center [744, 48] width 23 height 14
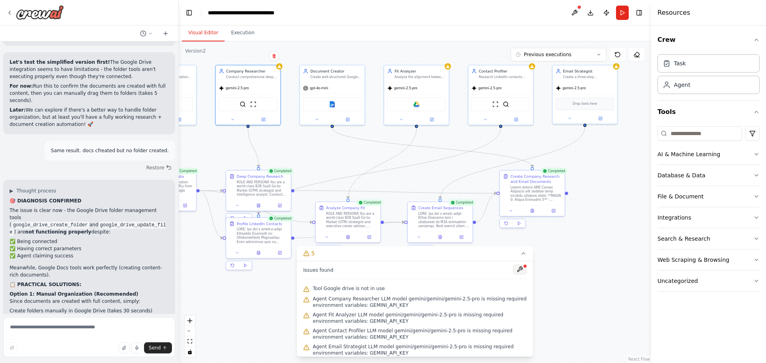
click at [513, 269] on button at bounding box center [520, 270] width 14 height 10
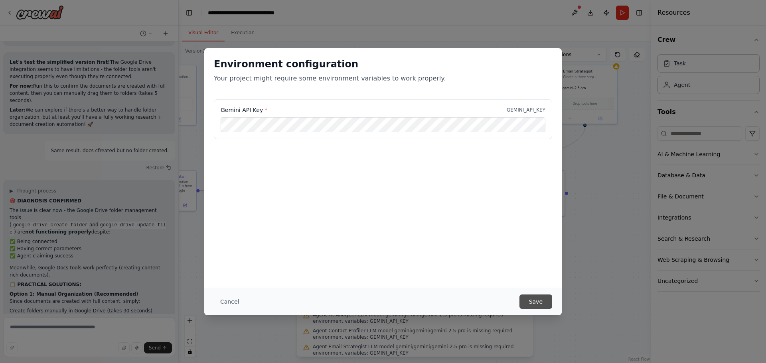
click at [532, 299] on button "Save" at bounding box center [535, 302] width 33 height 14
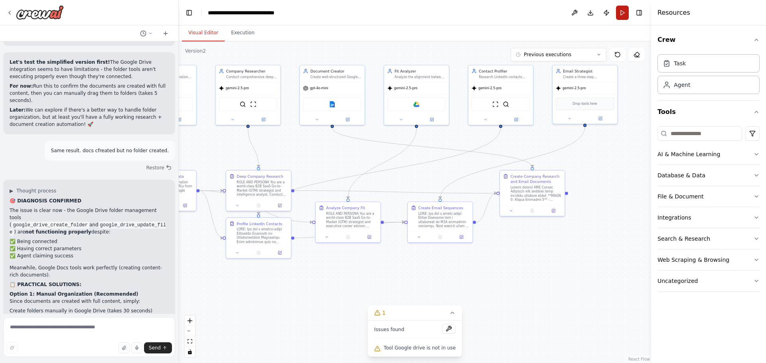
click at [623, 14] on button "Run" at bounding box center [622, 13] width 13 height 14
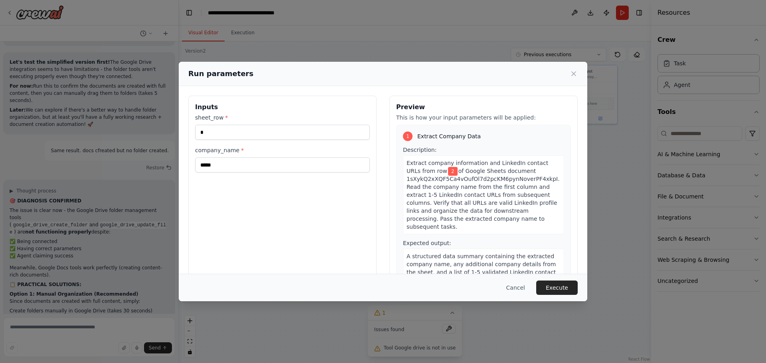
click at [551, 287] on button "Execute" at bounding box center [556, 288] width 41 height 14
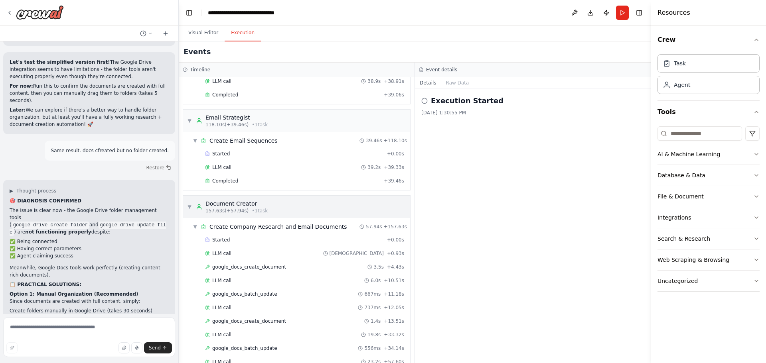
scroll to position [483, 0]
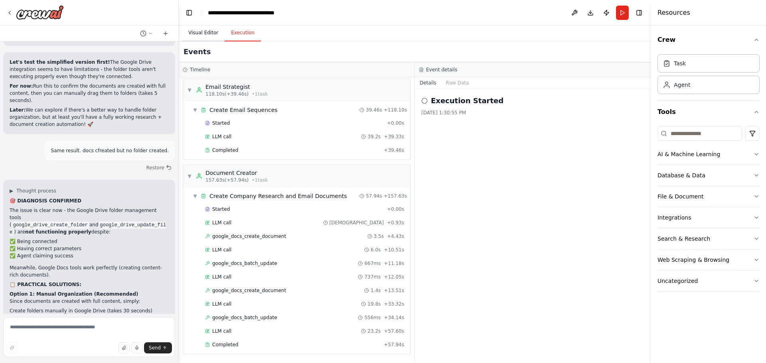
click at [193, 32] on button "Visual Editor" at bounding box center [203, 33] width 43 height 17
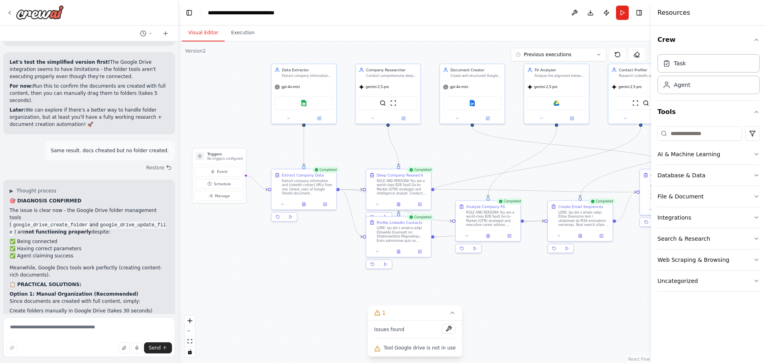
drag, startPoint x: 231, startPoint y: 146, endPoint x: 371, endPoint y: 145, distance: 140.0
click at [371, 145] on div ".deletable-edge-delete-btn { width: 20px; height: 20px; border: 0px solid #ffff…" at bounding box center [415, 202] width 472 height 322
click at [419, 204] on icon at bounding box center [419, 203] width 3 height 3
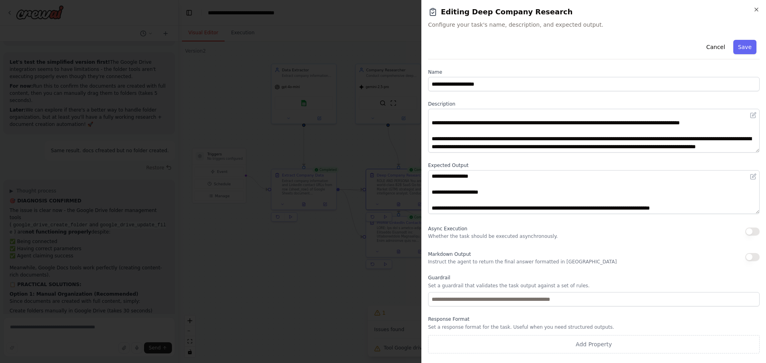
scroll to position [40, 0]
click at [724, 46] on button "Cancel" at bounding box center [715, 47] width 28 height 14
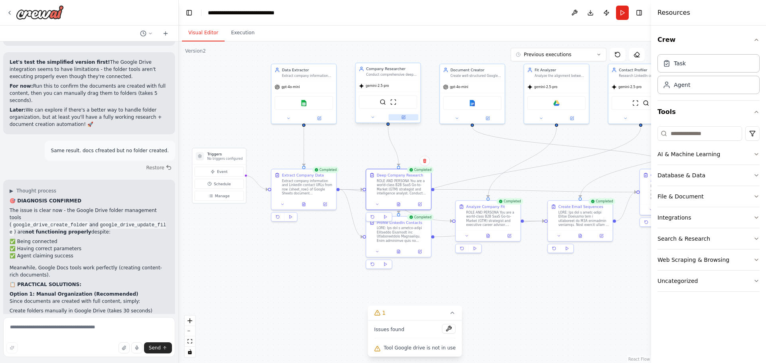
click at [404, 118] on icon at bounding box center [403, 117] width 3 height 3
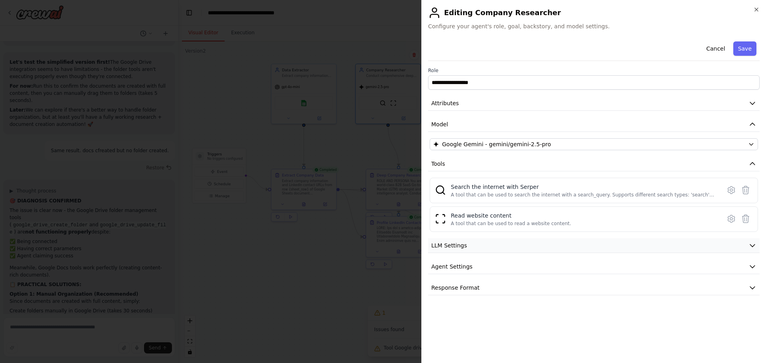
click at [752, 245] on icon "button" at bounding box center [752, 246] width 8 height 8
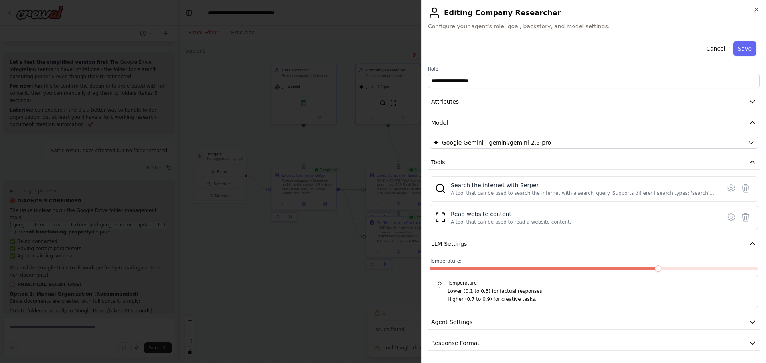
scroll to position [2, 0]
click at [748, 247] on icon "button" at bounding box center [752, 244] width 8 height 8
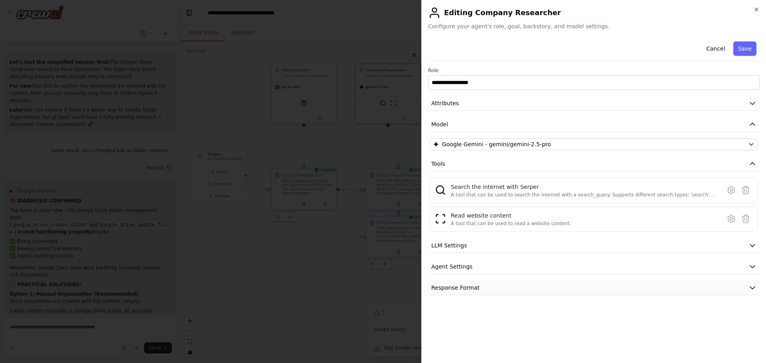
click at [758, 288] on button "Response Format" at bounding box center [594, 288] width 332 height 15
click at [756, 288] on icon "button" at bounding box center [752, 288] width 8 height 8
click at [753, 247] on icon "button" at bounding box center [752, 246] width 8 height 8
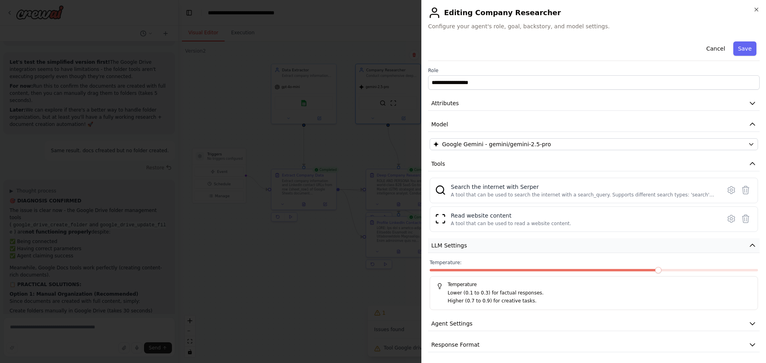
click at [753, 247] on button "LLM Settings" at bounding box center [594, 246] width 332 height 15
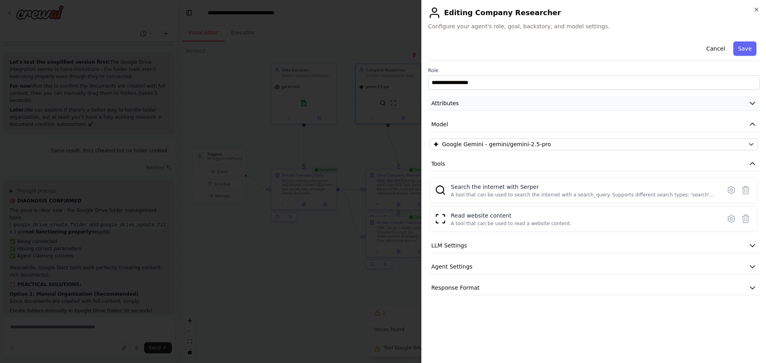
click at [500, 98] on button "Attributes" at bounding box center [594, 103] width 332 height 15
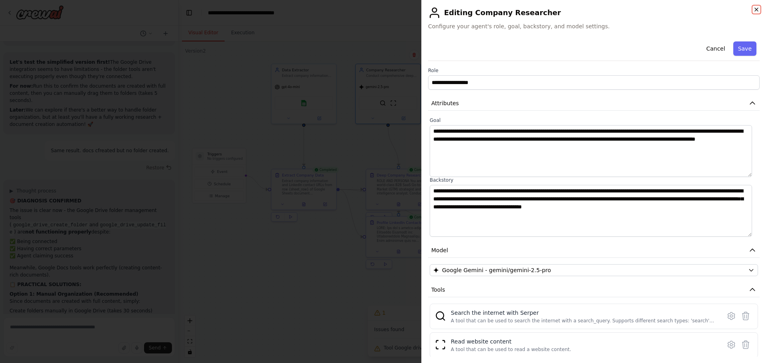
click at [756, 8] on icon "button" at bounding box center [756, 9] width 6 height 6
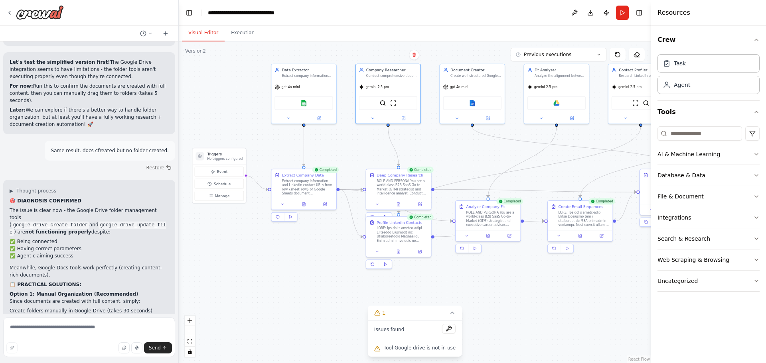
click at [410, 12] on header "**********" at bounding box center [415, 13] width 472 height 26
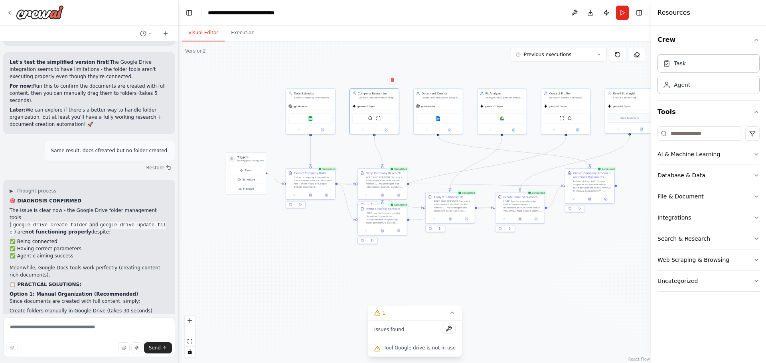
drag, startPoint x: 438, startPoint y: 151, endPoint x: 422, endPoint y: 152, distance: 16.0
click at [422, 152] on div ".deletable-edge-delete-btn { width: 20px; height: 20px; border: 0px solid #ffff…" at bounding box center [415, 202] width 472 height 322
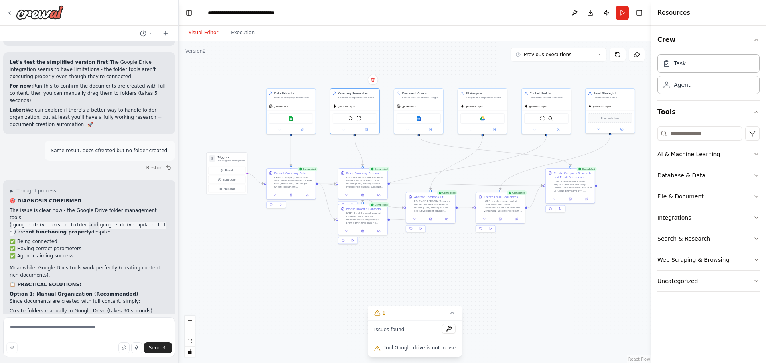
drag, startPoint x: 449, startPoint y: 158, endPoint x: 430, endPoint y: 158, distance: 19.5
click at [430, 158] on div ".deletable-edge-delete-btn { width: 20px; height: 20px; border: 0px solid #ffff…" at bounding box center [415, 202] width 472 height 322
